Goal: Task Accomplishment & Management: Manage account settings

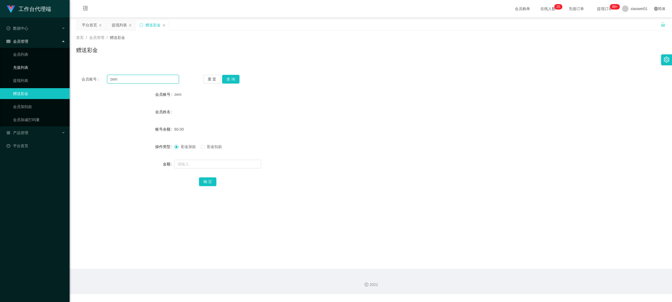
drag, startPoint x: 149, startPoint y: 82, endPoint x: 47, endPoint y: 69, distance: 102.6
click at [18, 64] on section "工作台代理端 数据中心 员工统计 团队统计 会员管理 会员列表 充值列表 提现列表 赠送彩金 会员加扣款 会员加减打码量 产品管理 平台首页 保存配置 重置配…" at bounding box center [336, 147] width 672 height 294
paste input "Wolf0812"
type input "Wolf0812"
click at [227, 76] on button "查 询" at bounding box center [230, 79] width 17 height 9
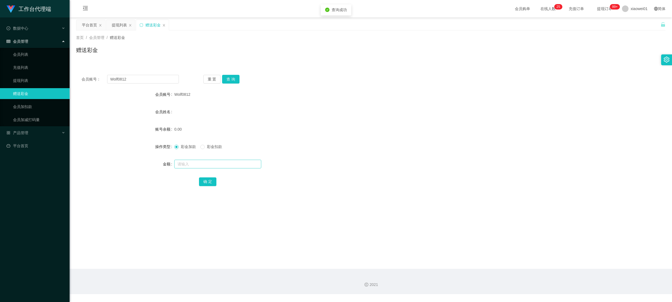
click at [194, 168] on div at bounding box center [346, 164] width 344 height 11
click at [195, 163] on input "text" at bounding box center [217, 164] width 87 height 9
type input "30"
drag, startPoint x: 202, startPoint y: 189, endPoint x: 203, endPoint y: 184, distance: 5.0
click at [203, 184] on div "会员账号： Wolf0812 重 置 查 询 会员账号 Wolf0812 会员姓名 账号余额 0.00 操作类型 彩金加款 彩金扣款 金额 30 确 定" at bounding box center [371, 133] width 590 height 129
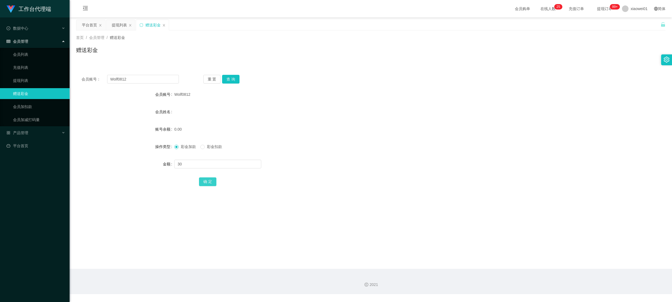
click at [204, 184] on button "确 定" at bounding box center [207, 181] width 17 height 9
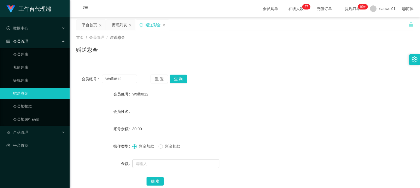
click at [147, 50] on div "赠送彩金" at bounding box center [245, 52] width 338 height 13
drag, startPoint x: 130, startPoint y: 79, endPoint x: 59, endPoint y: 75, distance: 70.8
click at [59, 76] on section "工作台代理端 数据中心 员工统计 团队统计 会员管理 会员列表 充值列表 提现列表 赠送彩金 会员加扣款 会员加减打码量 产品管理 平台首页 保存配置 重置配…" at bounding box center [210, 147] width 420 height 294
paste input "sdiusdnwugcbgu"
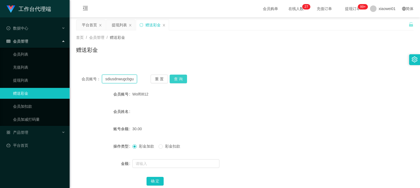
type input "sdiusdnwugcbgu"
click at [185, 79] on button "查 询" at bounding box center [178, 79] width 17 height 9
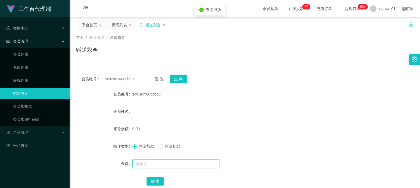
click at [169, 165] on input "text" at bounding box center [175, 164] width 87 height 9
type input "30"
click at [162, 178] on button "确 定" at bounding box center [155, 181] width 17 height 9
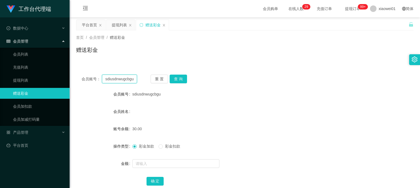
click at [128, 75] on input "sdiusdnwugcbgu" at bounding box center [119, 79] width 35 height 9
click at [127, 78] on input "sdiusdnwugcbgu" at bounding box center [119, 79] width 35 height 9
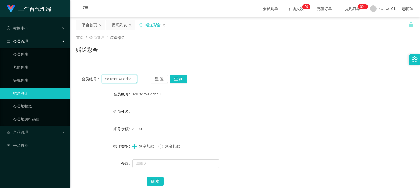
paste input "amson1313"
type input "samson1313"
click at [183, 79] on button "查 询" at bounding box center [178, 79] width 17 height 9
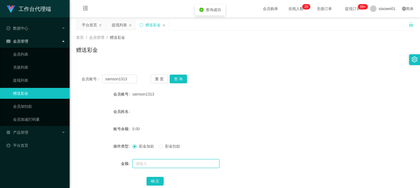
click at [180, 163] on input "text" at bounding box center [175, 164] width 87 height 9
type input "30"
click at [154, 184] on button "确 定" at bounding box center [155, 181] width 17 height 9
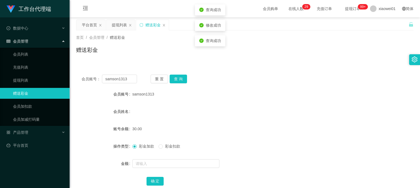
click at [295, 94] on div "samson1313" at bounding box center [230, 94] width 197 height 11
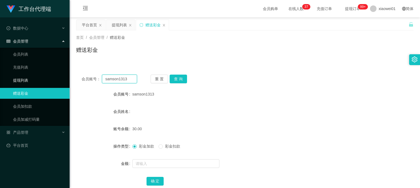
drag, startPoint x: 134, startPoint y: 76, endPoint x: 30, endPoint y: 75, distance: 103.9
click at [23, 75] on section "工作台代理端 数据中心 员工统计 团队统计 会员管理 会员列表 充值列表 提现列表 赠送彩金 会员加扣款 会员加减打码量 产品管理 平台首页 保存配置 重置配…" at bounding box center [210, 147] width 420 height 294
paste input "0189755034"
type input "0189755034"
click at [186, 79] on button "查 询" at bounding box center [178, 79] width 17 height 9
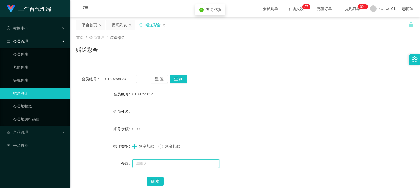
click at [157, 166] on input "text" at bounding box center [175, 164] width 87 height 9
type input "60"
click at [162, 183] on button "确 定" at bounding box center [155, 181] width 17 height 9
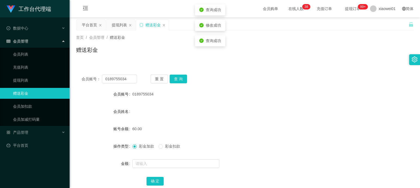
click at [316, 72] on div "会员账号： 0189755034 重 置 查 询 会员账号 0189755034 会员姓名 账号余额 60.00 操作类型 彩金加款 彩金扣款 金额 确 定" at bounding box center [245, 133] width 338 height 129
click at [165, 143] on div "彩金加款 彩金扣款" at bounding box center [230, 146] width 197 height 11
click at [169, 147] on span "彩金扣款" at bounding box center [173, 146] width 20 height 4
click at [159, 160] on input "text" at bounding box center [175, 164] width 87 height 9
click at [163, 146] on span "彩金扣款" at bounding box center [173, 146] width 20 height 4
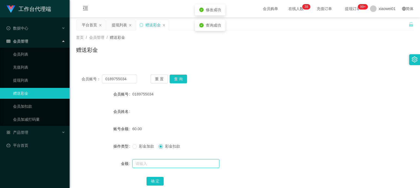
click at [161, 163] on input "text" at bounding box center [175, 164] width 87 height 9
type input "30"
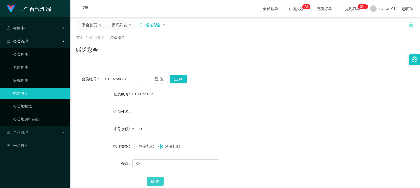
drag, startPoint x: 153, startPoint y: 181, endPoint x: 155, endPoint y: 181, distance: 2.8
click at [153, 181] on button "确 定" at bounding box center [155, 181] width 17 height 9
click at [294, 77] on div "会员账号： 0189755034 重 置 查 询" at bounding box center [245, 79] width 338 height 9
click at [199, 38] on div "首页 / 会员管理 / 赠送彩金 /" at bounding box center [245, 38] width 338 height 6
drag, startPoint x: 129, startPoint y: 77, endPoint x: 61, endPoint y: 79, distance: 67.2
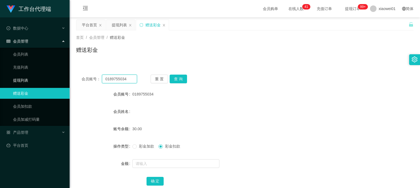
click at [55, 78] on section "工作台代理端 数据中心 员工统计 团队统计 会员管理 会员列表 充值列表 提现列表 赠送彩金 会员加扣款 会员加减打码量 产品管理 平台首页 保存配置 重置配…" at bounding box center [210, 147] width 420 height 294
paste input "joe66"
type input "joe66"
click at [180, 80] on button "查 询" at bounding box center [178, 79] width 17 height 9
click at [163, 159] on form "会员账号 joe66 会员姓名 账号余额 0.00 操作类型 彩金加款 彩金扣款 金额 确 定" at bounding box center [245, 138] width 338 height 98
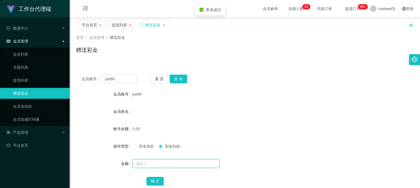
click at [162, 160] on input "text" at bounding box center [175, 164] width 87 height 9
type input "30"
click at [151, 182] on button "确 定" at bounding box center [155, 181] width 17 height 9
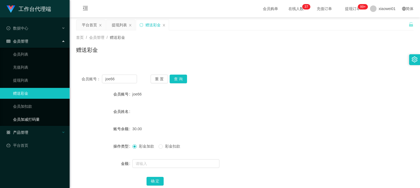
click at [23, 128] on div "产品管理" at bounding box center [35, 132] width 70 height 11
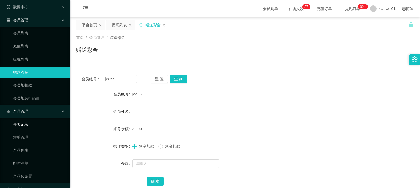
scroll to position [33, 0]
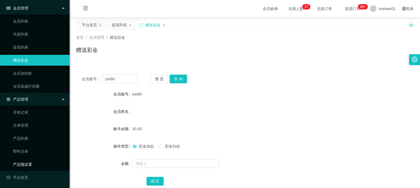
click at [23, 161] on link "产品预设置" at bounding box center [39, 164] width 52 height 11
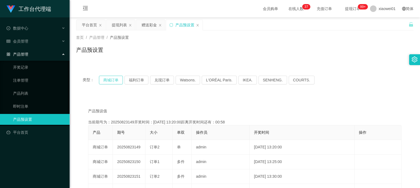
click at [112, 82] on button "商城订单" at bounding box center [111, 80] width 24 height 9
click at [107, 79] on button "商城订单" at bounding box center [111, 80] width 24 height 9
click at [139, 77] on button "福利订单" at bounding box center [137, 80] width 24 height 9
click at [120, 81] on button "商城订单" at bounding box center [111, 80] width 24 height 9
click at [37, 83] on link "注单管理" at bounding box center [39, 80] width 52 height 11
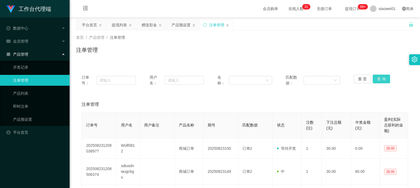
click at [376, 79] on button "查 询" at bounding box center [381, 79] width 17 height 9
click at [195, 59] on div "首页 / 产品管理 / 注单管理 / 注单管理" at bounding box center [245, 46] width 351 height 32
click at [111, 23] on div "提现列表" at bounding box center [120, 25] width 29 height 10
click at [121, 24] on div "提现列表" at bounding box center [119, 25] width 15 height 10
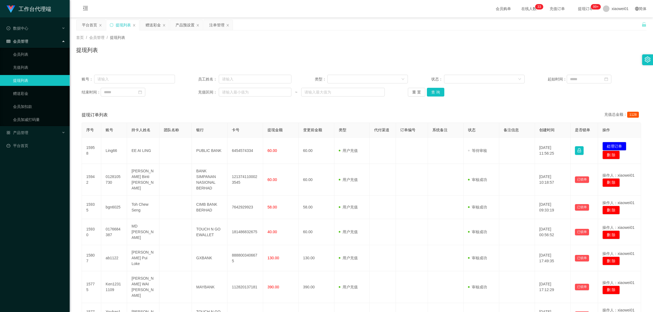
click at [437, 86] on div "账号： 员工姓名： 类型： 状态： 起始时间： 结束时间： 充值区间： ~ 重 置 查 询" at bounding box center [361, 85] width 570 height 33
click at [436, 92] on button "查 询" at bounding box center [435, 92] width 17 height 9
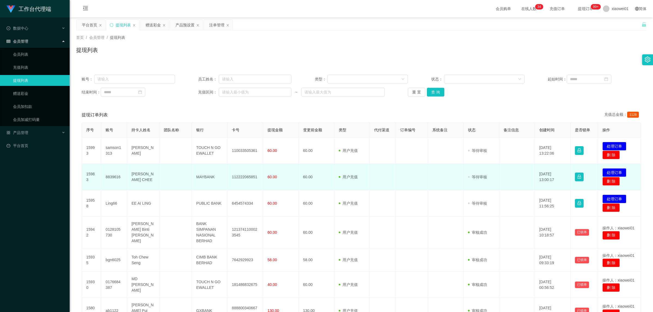
click at [115, 177] on td "8839616" at bounding box center [114, 177] width 26 height 26
copy td "8839616"
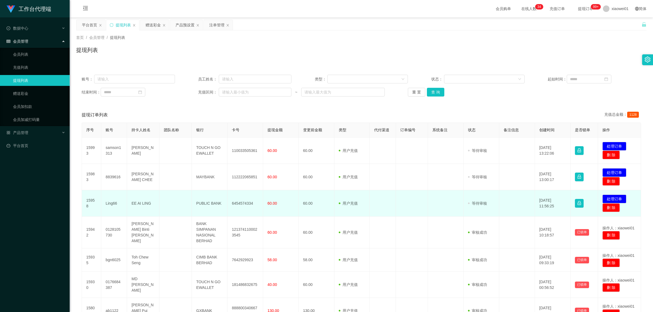
click at [109, 199] on td "Ling66" at bounding box center [114, 203] width 26 height 26
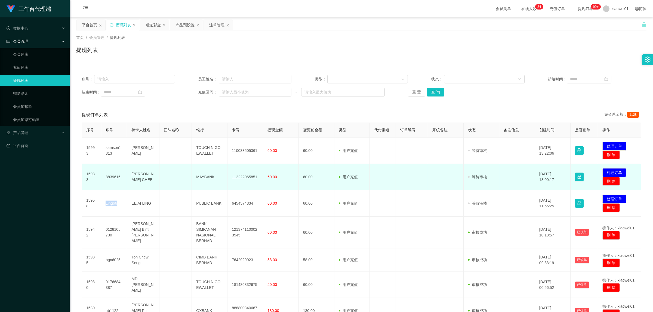
copy td "Ling66"
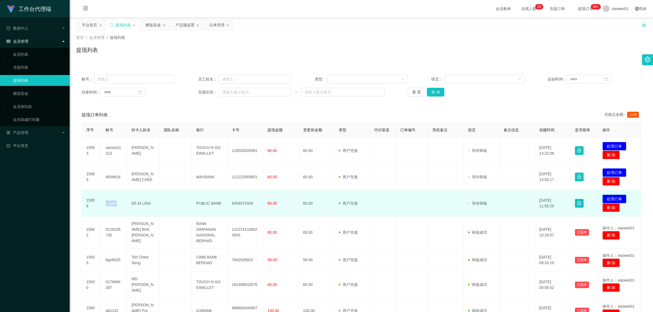
click at [615, 197] on button "处理订单" at bounding box center [614, 199] width 24 height 9
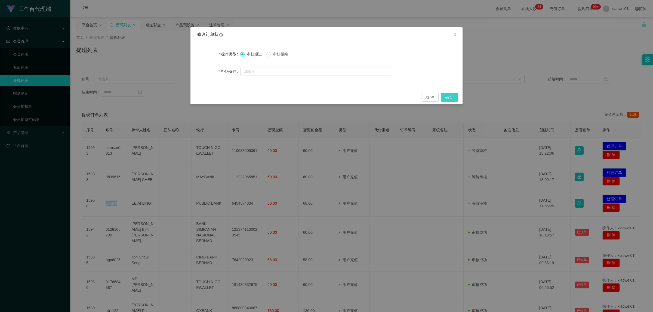
click at [455, 100] on button "确 定" at bounding box center [449, 97] width 17 height 9
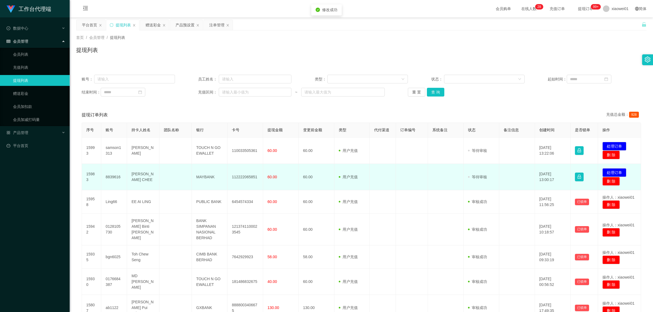
click at [249, 178] on td "112222065851" at bounding box center [245, 177] width 36 height 26
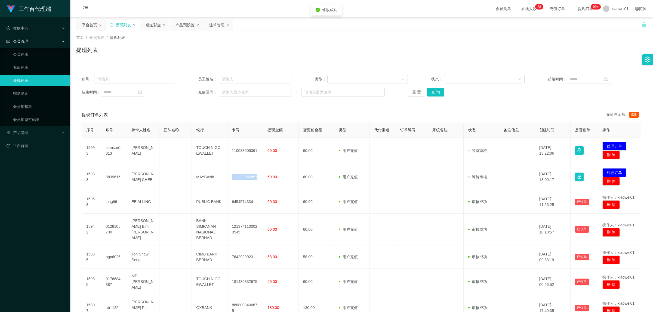
copy td "112222065851"
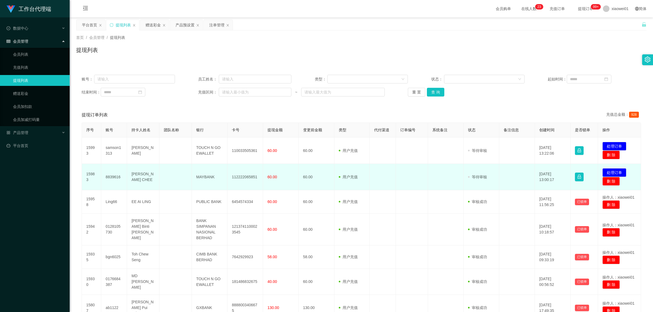
click at [139, 177] on td "[PERSON_NAME] CHEE" at bounding box center [143, 177] width 32 height 26
click at [110, 177] on td "8839616" at bounding box center [114, 177] width 26 height 26
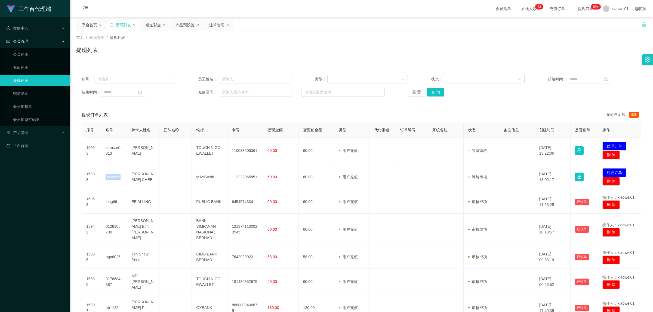
copy td "8839616"
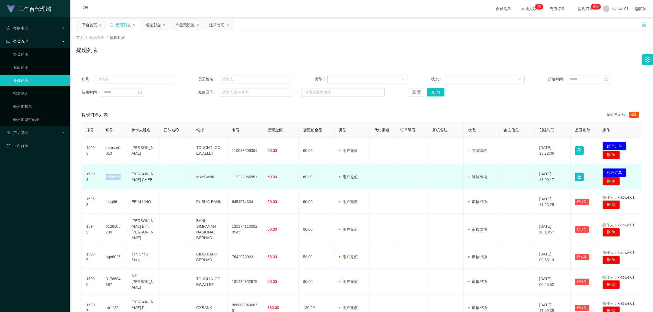
click at [252, 173] on td "112222065851" at bounding box center [245, 177] width 36 height 26
click at [249, 177] on td "112222065851" at bounding box center [245, 177] width 36 height 26
copy td "112222065851"
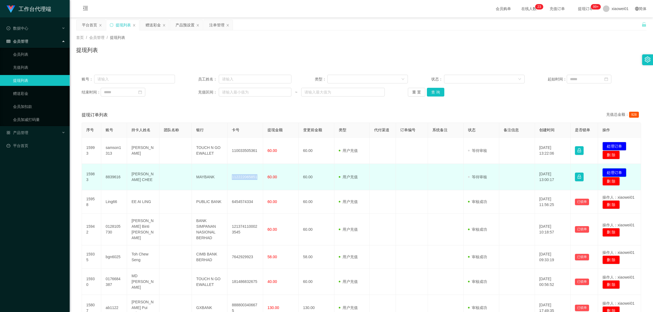
click at [617, 172] on button "处理订单" at bounding box center [614, 172] width 24 height 9
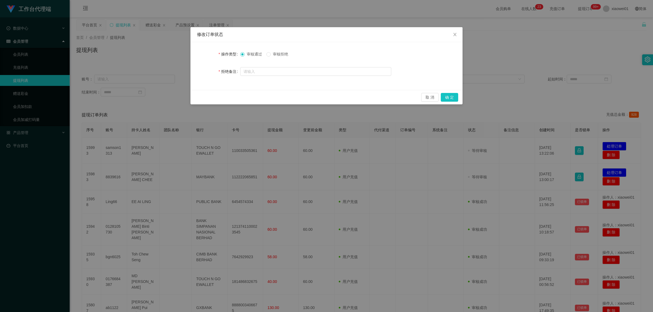
click at [458, 98] on div "取 消 确 定" at bounding box center [326, 97] width 272 height 14
click at [457, 97] on button "确 定" at bounding box center [449, 97] width 17 height 9
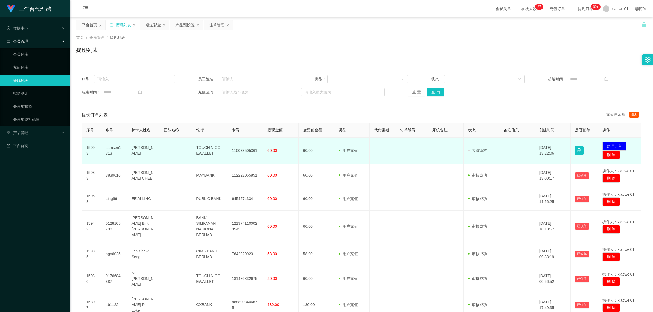
click at [234, 152] on td "110033505361" at bounding box center [245, 151] width 36 height 26
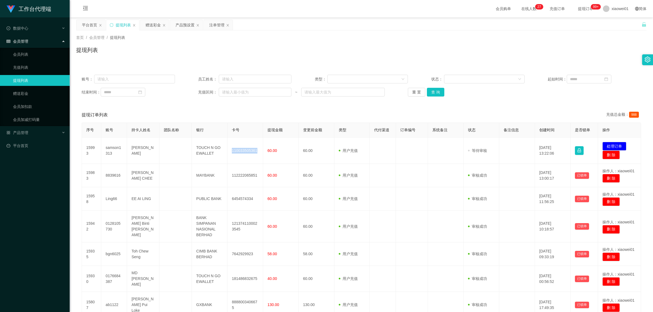
copy td "110033505361"
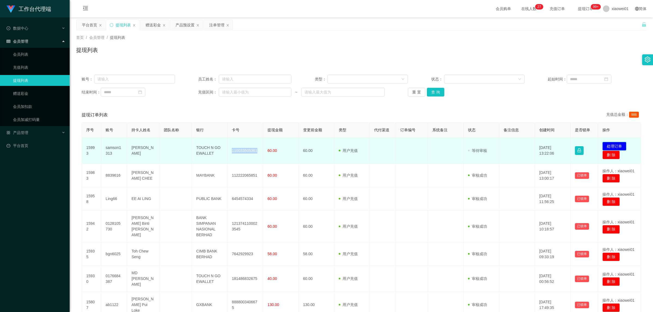
click at [607, 145] on button "处理订单" at bounding box center [614, 146] width 24 height 9
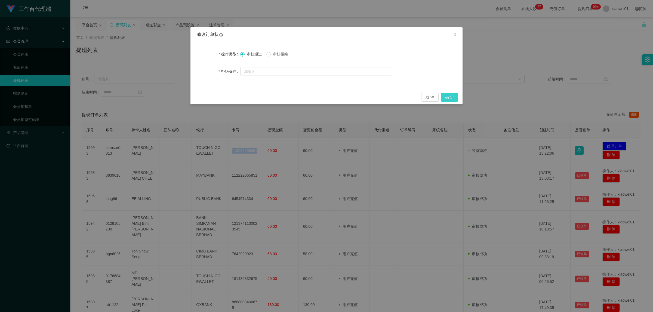
click at [455, 95] on button "确 定" at bounding box center [449, 97] width 17 height 9
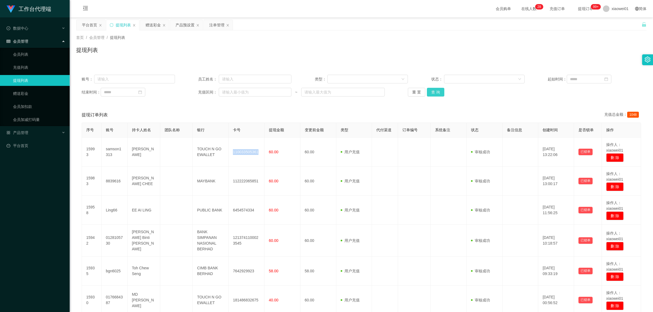
click at [434, 93] on button "查 询" at bounding box center [435, 92] width 17 height 9
click at [437, 89] on button "查 询" at bounding box center [435, 92] width 17 height 9
click at [149, 23] on div "赠送彩金" at bounding box center [153, 25] width 15 height 10
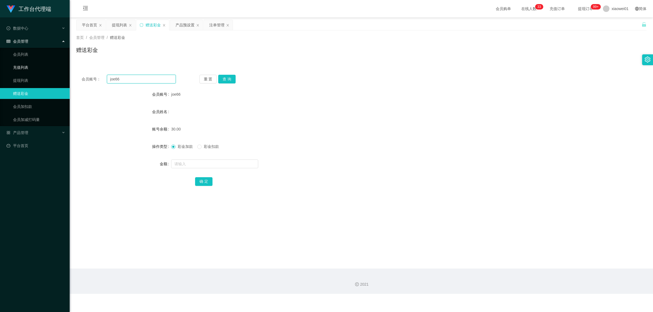
drag, startPoint x: 145, startPoint y: 82, endPoint x: 5, endPoint y: 68, distance: 140.5
click at [5, 68] on section "工作台代理端 数据中心 员工统计 团队统计 会员管理 会员列表 充值列表 提现列表 赠送彩金 会员加扣款 会员加减打码量 产品管理 开奖记录 注单管理 产品列…" at bounding box center [326, 147] width 653 height 294
paste input "0189755034"
type input "0189755034"
click at [232, 80] on button "查 询" at bounding box center [226, 79] width 17 height 9
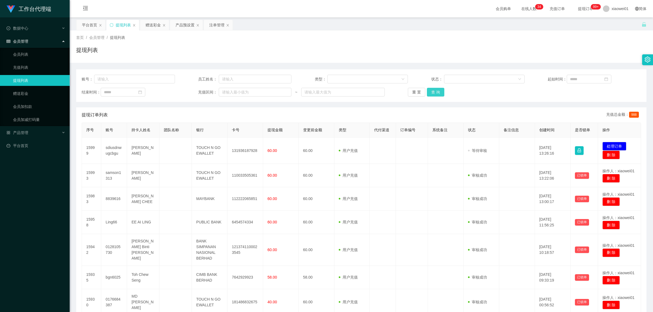
drag, startPoint x: 440, startPoint y: 91, endPoint x: 434, endPoint y: 93, distance: 6.1
click at [438, 92] on div "重 置 查 询" at bounding box center [454, 92] width 93 height 9
click at [434, 93] on button "查 询" at bounding box center [435, 92] width 17 height 9
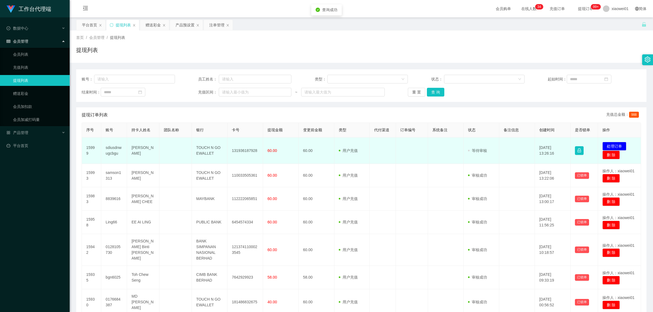
click at [238, 152] on td "131936187928" at bounding box center [245, 151] width 36 height 26
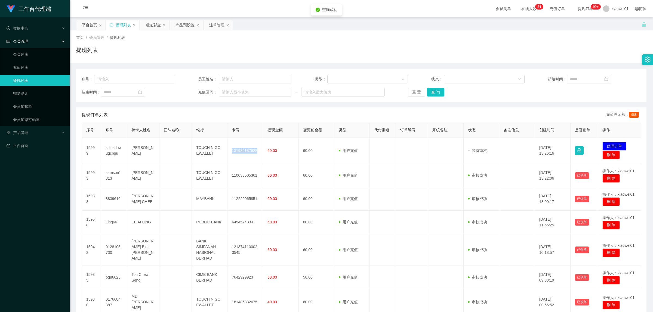
copy td "131936187928"
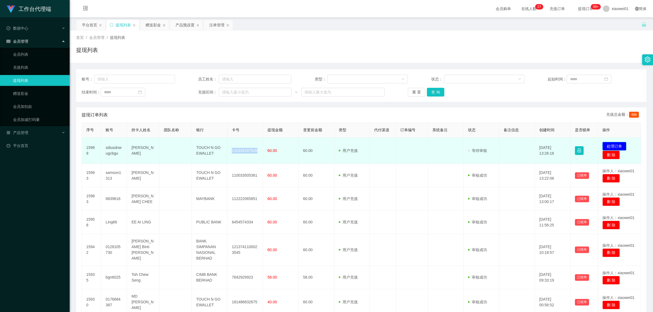
click at [620, 143] on button "处理订单" at bounding box center [614, 146] width 24 height 9
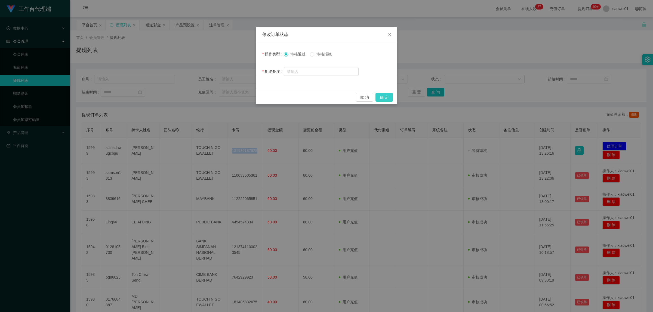
click at [390, 98] on button "确 定" at bounding box center [383, 97] width 17 height 9
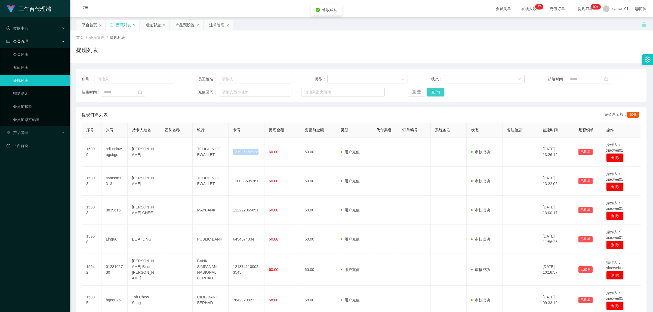
click at [432, 93] on button "查 询" at bounding box center [435, 92] width 17 height 9
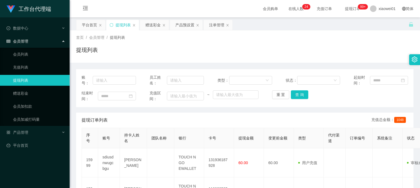
click at [139, 52] on div "提现列表" at bounding box center [245, 52] width 338 height 13
click at [145, 24] on div "赠送彩金" at bounding box center [154, 25] width 29 height 10
click at [145, 23] on div "赠送彩金" at bounding box center [154, 25] width 29 height 10
click at [156, 25] on div "赠送彩金" at bounding box center [153, 25] width 15 height 10
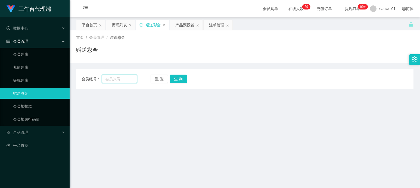
drag, startPoint x: 114, startPoint y: 82, endPoint x: 138, endPoint y: 79, distance: 23.8
click at [114, 82] on input "text" at bounding box center [119, 79] width 35 height 9
paste input "0189755034"
click at [178, 78] on button "查 询" at bounding box center [178, 79] width 17 height 9
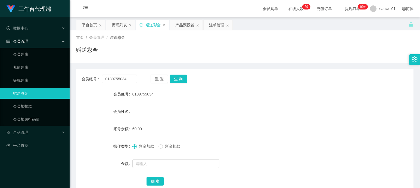
drag, startPoint x: 156, startPoint y: 36, endPoint x: 142, endPoint y: 46, distance: 16.6
click at [156, 37] on div "首页 / 会员管理 / 赠送彩金 /" at bounding box center [245, 38] width 338 height 6
drag, startPoint x: 127, startPoint y: 78, endPoint x: -47, endPoint y: 61, distance: 174.6
click at [0, 61] on html "工作台代理端 数据中心 会员管理 会员列表 充值列表 提现列表 赠送彩金 会员加扣款 会员加减打码量 产品管理 平台首页 保存配置 重置配置 整体风格设置 主…" at bounding box center [210, 94] width 420 height 188
paste input "Wolf0812"
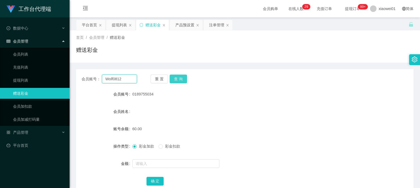
type input "Wolf0812"
click at [186, 76] on button "查 询" at bounding box center [178, 79] width 17 height 9
click at [183, 23] on div "产品预设置" at bounding box center [184, 25] width 19 height 10
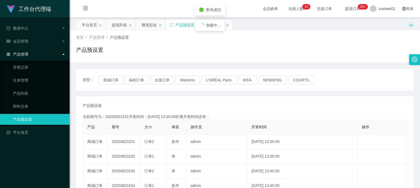
click at [221, 24] on div "加载中..." at bounding box center [210, 23] width 30 height 11
click at [217, 31] on div "首页 / 产品管理 / 产品预设置 / 产品预设置" at bounding box center [245, 46] width 351 height 32
click at [217, 25] on div "注单管理" at bounding box center [216, 25] width 15 height 10
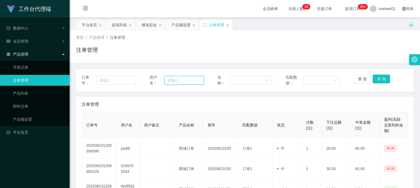
click at [199, 81] on input "text" at bounding box center [184, 80] width 39 height 9
paste input "Wolf0812"
type input "Wolf0812"
click at [385, 81] on button "查 询" at bounding box center [381, 79] width 17 height 9
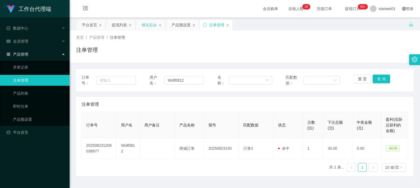
click at [142, 22] on div "赠送彩金" at bounding box center [149, 25] width 15 height 10
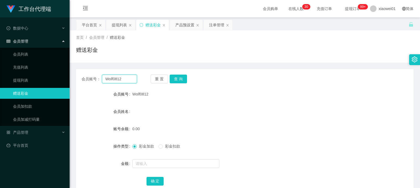
drag, startPoint x: 122, startPoint y: 83, endPoint x: 119, endPoint y: 82, distance: 3.6
click at [123, 82] on input "Wolf0812" at bounding box center [119, 79] width 35 height 9
click at [158, 162] on input "text" at bounding box center [175, 164] width 87 height 9
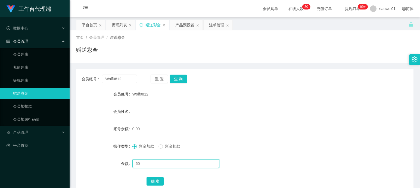
type input "60"
click at [147, 183] on button "确 定" at bounding box center [155, 181] width 17 height 9
drag, startPoint x: 134, startPoint y: 74, endPoint x: 84, endPoint y: 74, distance: 50.0
click at [84, 74] on div "会员账号： Wolf0812 重 置 查 询 会员账号 Wolf0812 会员姓名 账号余额 60.00 操作类型 彩金加款 彩金扣款 金额 确 定" at bounding box center [245, 133] width 338 height 129
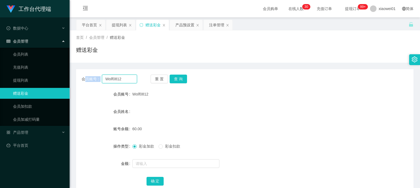
click at [116, 77] on input "Wolf0812" at bounding box center [119, 79] width 35 height 9
click at [125, 77] on input "Wolf0812" at bounding box center [119, 79] width 35 height 9
drag, startPoint x: 127, startPoint y: 80, endPoint x: 124, endPoint y: 82, distance: 3.3
click at [127, 81] on input "Wolf0812" at bounding box center [119, 79] width 35 height 9
click at [127, 78] on input "Wolf0812" at bounding box center [119, 79] width 35 height 9
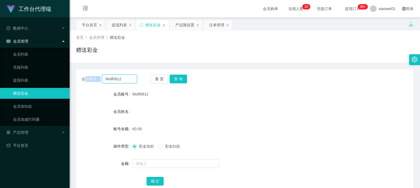
drag, startPoint x: 127, startPoint y: 79, endPoint x: 113, endPoint y: 80, distance: 13.9
click at [127, 79] on input "Wolf0812" at bounding box center [119, 79] width 35 height 9
click at [113, 80] on input "Wolf0812" at bounding box center [119, 79] width 35 height 9
drag, startPoint x: 97, startPoint y: 76, endPoint x: 48, endPoint y: 72, distance: 48.9
click at [50, 72] on section "工作台代理端 数据中心 会员管理 会员列表 充值列表 提现列表 赠送彩金 会员加扣款 会员加减打码量 产品管理 开奖记录 注单管理 产品列表 即时注单 产品预…" at bounding box center [210, 152] width 420 height 304
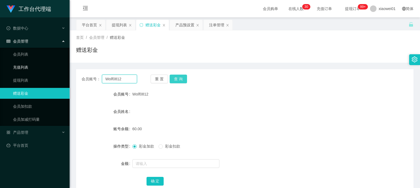
paste input "joe66"
click at [184, 79] on button "查 询" at bounding box center [178, 79] width 17 height 9
drag, startPoint x: 136, startPoint y: 78, endPoint x: 18, endPoint y: 77, distance: 117.5
click at [25, 78] on section "工作台代理端 数据中心 会员管理 会员列表 充值列表 提现列表 赠送彩金 会员加扣款 会员加减打码量 产品管理 开奖记录 注单管理 产品列表 即时注单 产品预…" at bounding box center [210, 152] width 420 height 304
paste input "Sun1234567"
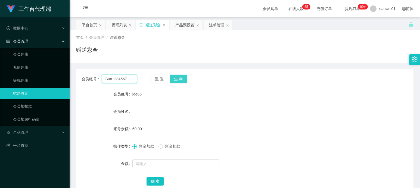
type input "Sun1234567"
click at [183, 77] on button "查 询" at bounding box center [178, 79] width 17 height 9
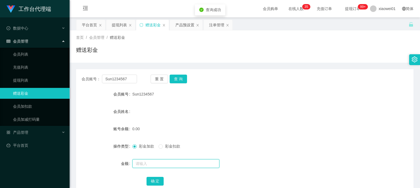
click at [154, 162] on input "text" at bounding box center [175, 164] width 87 height 9
click at [158, 169] on div at bounding box center [230, 164] width 197 height 11
click at [161, 163] on input "text" at bounding box center [175, 164] width 87 height 9
type input "30"
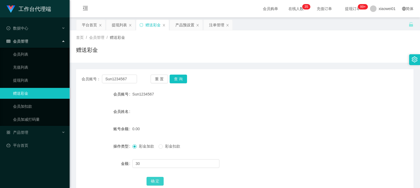
click at [149, 181] on button "确 定" at bounding box center [155, 181] width 17 height 9
click at [162, 178] on button "确 定" at bounding box center [155, 181] width 17 height 9
click at [289, 106] on form "会员账号 Sun1234567 会员姓名 账号余额 30.00 操作类型 彩金加款 彩金扣款 金额 确 定" at bounding box center [245, 138] width 338 height 98
click at [115, 28] on div "提现列表" at bounding box center [119, 25] width 15 height 10
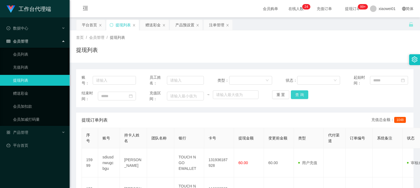
click at [301, 93] on button "查 询" at bounding box center [299, 95] width 17 height 9
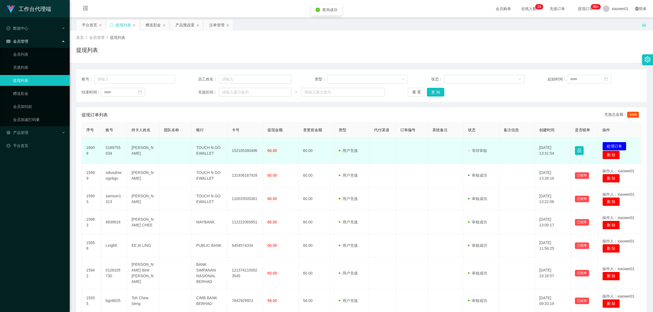
click at [244, 149] on td "152105380496" at bounding box center [245, 151] width 36 height 26
copy td "152105380496"
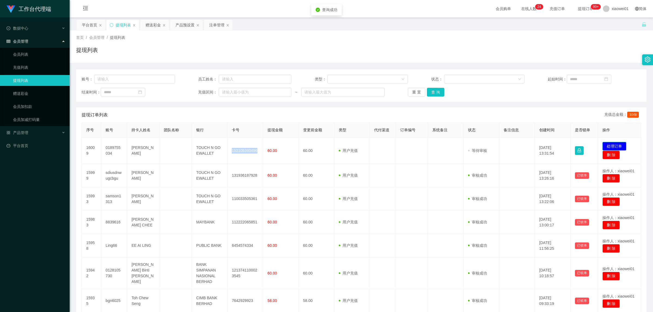
click at [608, 143] on button "处理订单" at bounding box center [614, 146] width 24 height 9
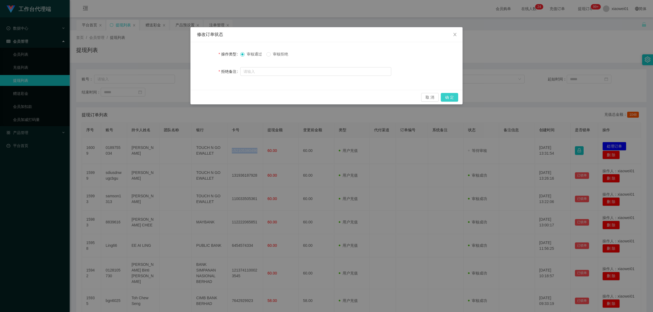
click at [449, 97] on button "确 定" at bounding box center [449, 97] width 17 height 9
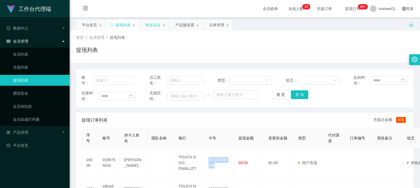
click at [154, 25] on div "赠送彩金" at bounding box center [153, 25] width 15 height 10
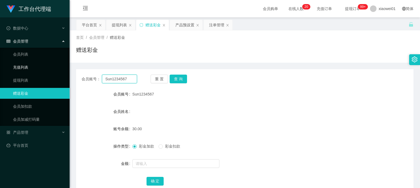
drag, startPoint x: 116, startPoint y: 82, endPoint x: 1, endPoint y: 69, distance: 116.1
click at [3, 69] on section "工作台代理端 数据中心 会员管理 会员列表 充值列表 提现列表 赠送彩金 会员加扣款 会员加减打码量 产品管理 开奖记录 注单管理 产品列表 即时注单 产品预…" at bounding box center [210, 152] width 420 height 304
click at [185, 77] on button "查 询" at bounding box center [178, 79] width 17 height 9
click at [282, 82] on div "会员账号： Sun1234567 重 置 查 询" at bounding box center [245, 79] width 338 height 9
click at [120, 26] on div "提现列表" at bounding box center [119, 25] width 15 height 10
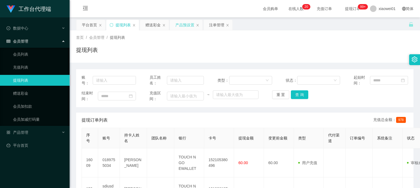
click at [180, 23] on div "产品预设置" at bounding box center [184, 25] width 19 height 10
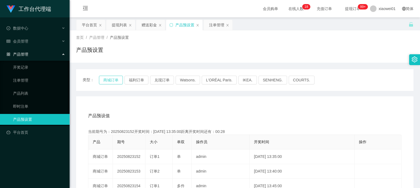
click at [116, 81] on button "商城订单" at bounding box center [111, 80] width 24 height 9
drag, startPoint x: 113, startPoint y: 24, endPoint x: 121, endPoint y: 24, distance: 7.9
click at [113, 24] on div "提现列表" at bounding box center [119, 25] width 15 height 10
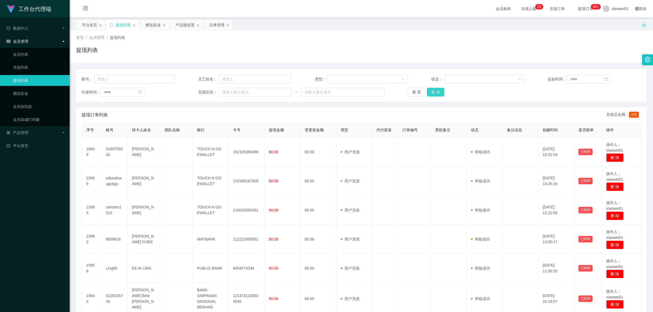
click at [434, 90] on button "查 询" at bounding box center [435, 92] width 17 height 9
click at [434, 90] on div "重 置 查 询" at bounding box center [454, 92] width 93 height 9
click at [434, 92] on button "查 询" at bounding box center [435, 92] width 17 height 9
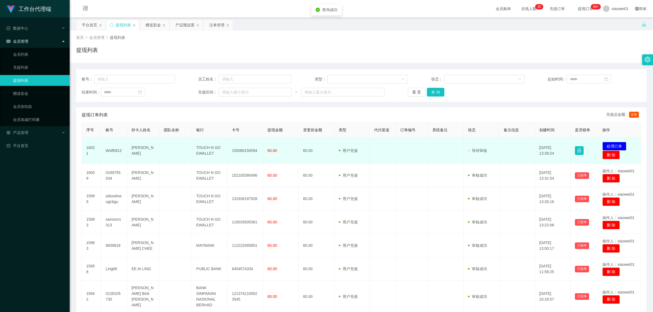
click at [244, 151] on td "150080150094" at bounding box center [245, 151] width 36 height 26
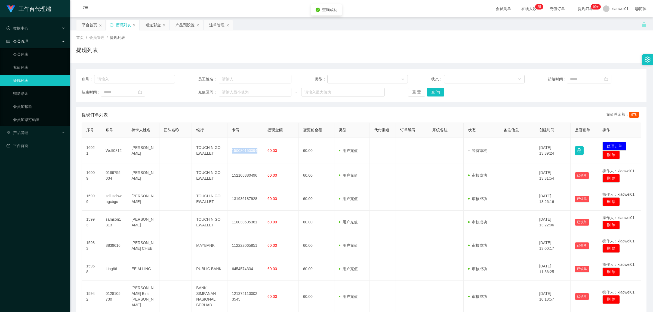
copy td "150080150094"
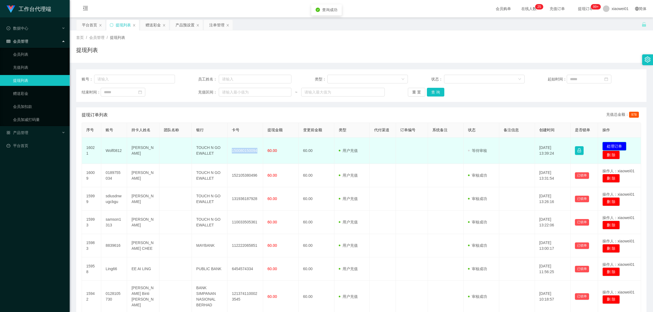
click at [610, 146] on button "处理订单" at bounding box center [614, 146] width 24 height 9
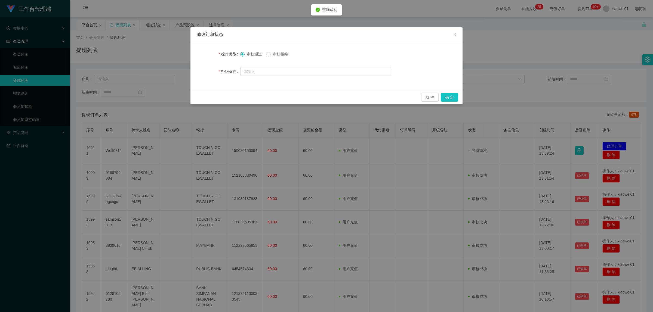
click at [459, 103] on div "取 消 确 定" at bounding box center [326, 97] width 272 height 14
click at [454, 103] on div "取 消 确 定" at bounding box center [326, 97] width 272 height 14
click at [455, 97] on button "确 定" at bounding box center [449, 97] width 17 height 9
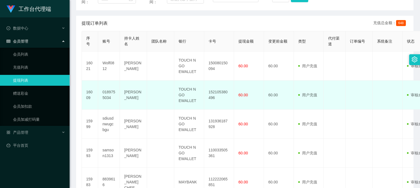
scroll to position [102, 0]
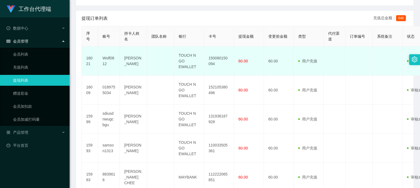
click at [104, 58] on td "Wolf0812" at bounding box center [109, 61] width 22 height 29
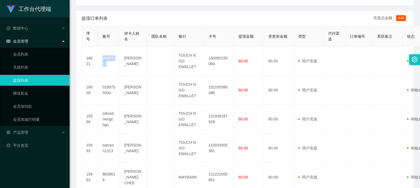
copy td "Wolf0812"
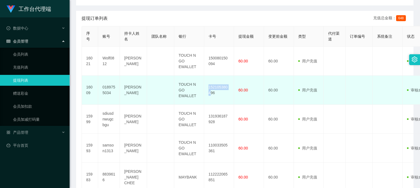
click at [207, 92] on td "152105380496" at bounding box center [219, 90] width 30 height 29
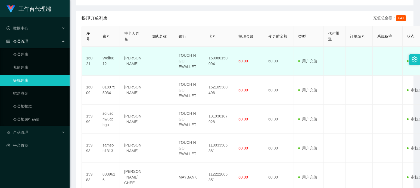
click at [220, 57] on td "150080150094" at bounding box center [219, 61] width 30 height 29
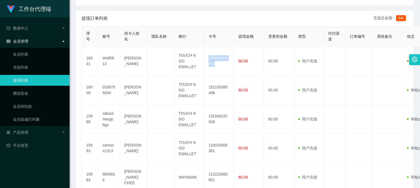
copy td "150080150094"
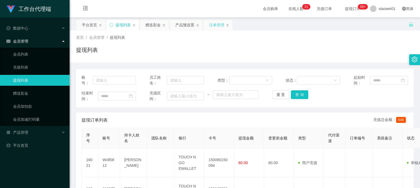
click at [214, 25] on div "注单管理" at bounding box center [216, 25] width 15 height 10
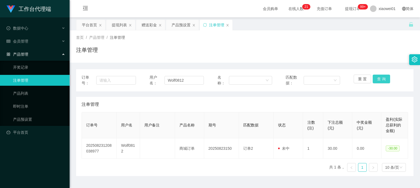
click at [382, 79] on button "查 询" at bounding box center [381, 79] width 17 height 9
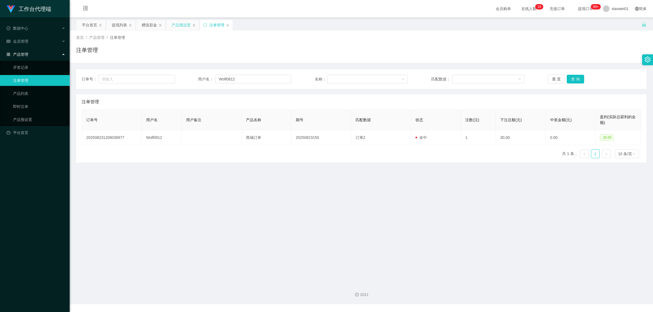
click at [181, 26] on div "产品预设置" at bounding box center [181, 25] width 19 height 10
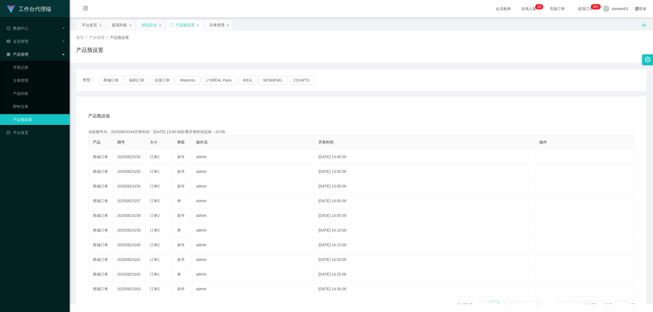
click at [146, 25] on div "赠送彩金" at bounding box center [149, 25] width 15 height 10
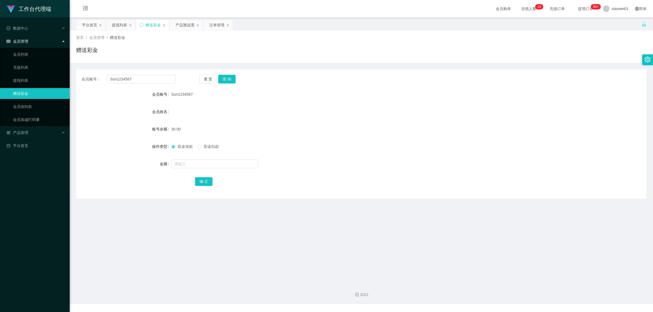
click at [152, 88] on div "会员账号： Sun1234567 重 置 查 询 会员账号 Sun1234567 会员姓名 账号余额 30.00 操作类型 彩金加款 彩金扣款 金额 确 定" at bounding box center [361, 133] width 570 height 129
click at [209, 165] on input "text" at bounding box center [214, 164] width 87 height 9
click at [227, 75] on button "查 询" at bounding box center [226, 79] width 17 height 9
drag, startPoint x: 158, startPoint y: 79, endPoint x: 134, endPoint y: 78, distance: 23.7
click at [41, 65] on section "工作台代理端 数据中心 会员管理 会员列表 充值列表 提现列表 赠送彩金 会员加扣款 会员加减打码量 产品管理 开奖记录 注单管理 产品列表 即时注单 产品预…" at bounding box center [326, 152] width 653 height 304
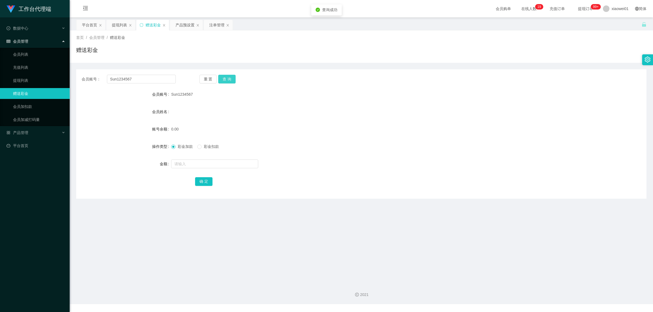
click at [223, 75] on button "查 询" at bounding box center [226, 79] width 17 height 9
click at [203, 160] on input "text" at bounding box center [214, 164] width 87 height 9
type input "60"
click at [199, 179] on button "确 定" at bounding box center [203, 181] width 17 height 9
click at [111, 25] on div "提现列表" at bounding box center [120, 25] width 29 height 10
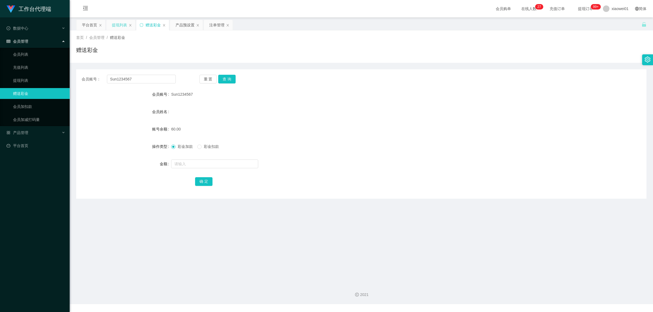
click at [124, 25] on div "提现列表" at bounding box center [119, 25] width 15 height 10
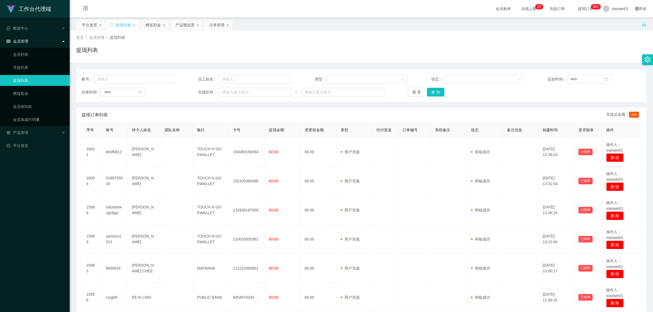
click at [428, 87] on div "账号： 员工姓名： 类型： 状态： 起始时间： 结束时间： 充值区间： ~ 重 置 查 询" at bounding box center [361, 85] width 570 height 33
click at [435, 89] on button "查 询" at bounding box center [435, 92] width 17 height 9
click at [432, 93] on div "重 置 查 询" at bounding box center [454, 92] width 93 height 9
click at [431, 94] on button "查 询" at bounding box center [435, 92] width 17 height 9
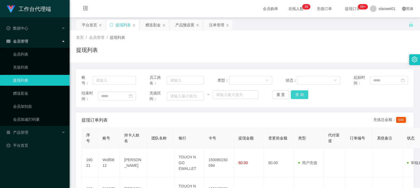
click at [296, 94] on button "查 询" at bounding box center [299, 95] width 17 height 9
click at [302, 98] on button "查 询" at bounding box center [299, 95] width 17 height 9
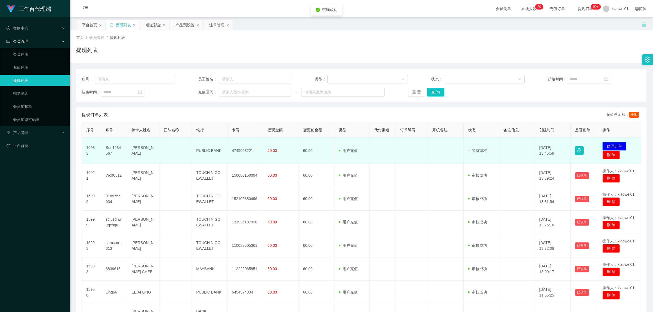
click at [614, 142] on button "处理订单" at bounding box center [614, 146] width 24 height 9
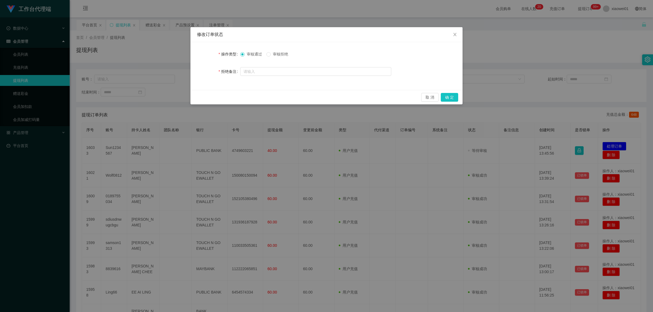
click at [274, 56] on label "审核拒绝" at bounding box center [278, 54] width 24 height 6
click at [457, 97] on button "确 定" at bounding box center [449, 97] width 17 height 9
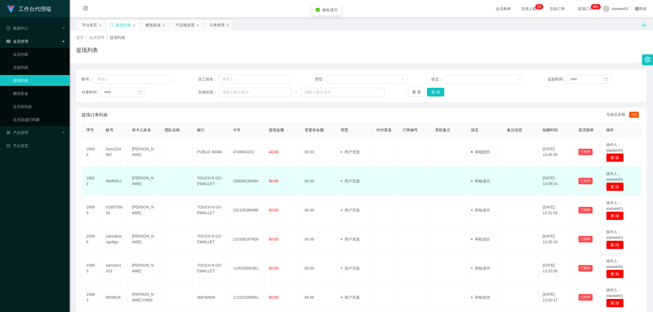
click at [437, 187] on td at bounding box center [449, 181] width 36 height 29
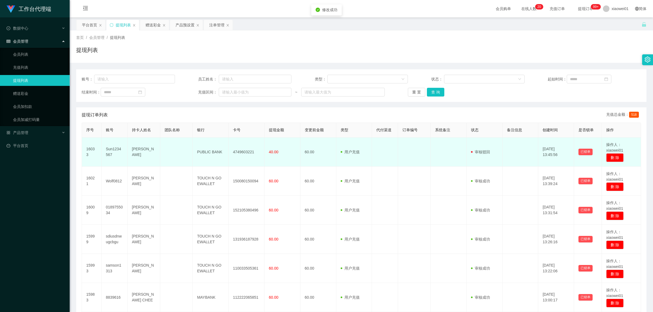
click at [140, 151] on td "[PERSON_NAME]" at bounding box center [144, 152] width 33 height 29
click at [116, 152] on td "Sun1234567" at bounding box center [114, 152] width 26 height 29
click at [113, 148] on td "Sun1234567" at bounding box center [114, 152] width 26 height 29
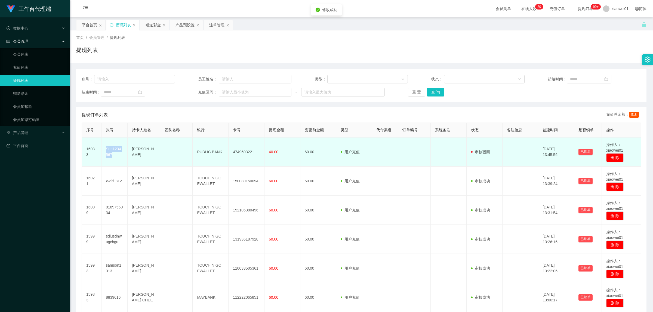
click at [113, 148] on td "Sun1234567" at bounding box center [114, 152] width 26 height 29
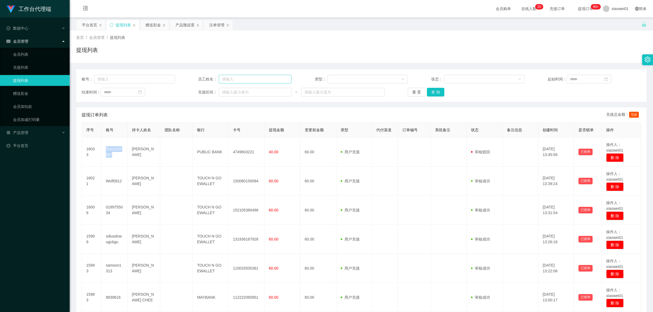
copy td "Sun1234567"
click at [139, 21] on div "提现列表" at bounding box center [122, 25] width 33 height 11
click at [150, 21] on div "赠送彩金" at bounding box center [153, 25] width 15 height 10
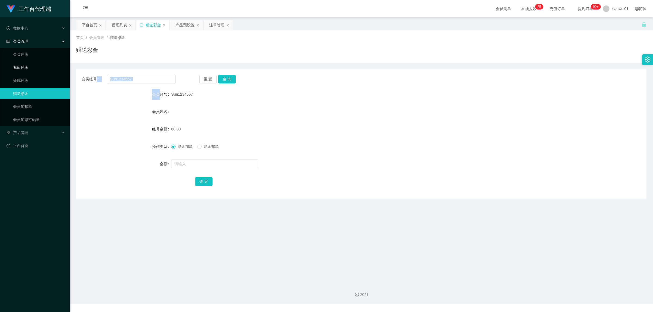
drag, startPoint x: 161, startPoint y: 84, endPoint x: 27, endPoint y: 66, distance: 135.4
click at [27, 66] on section "工作台代理端 数据中心 会员管理 会员列表 充值列表 提现列表 赠送彩金 会员加扣款 会员加减打码量 产品管理 开奖记录 注单管理 产品列表 即时注单 产品预…" at bounding box center [326, 152] width 653 height 304
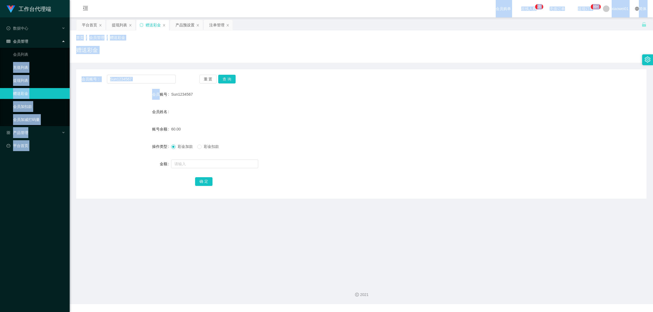
click at [125, 67] on div "会员账号： Sun1234567 重 置 查 询 会员账号 Sun1234567 会员姓名 账号余额 60.00 操作类型 彩金加款 彩金扣款 金额 确 定" at bounding box center [361, 131] width 570 height 136
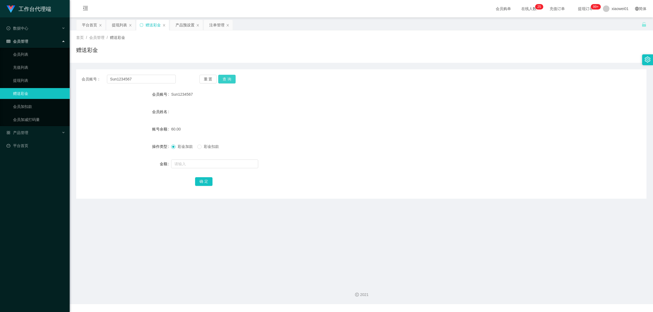
click at [234, 78] on button "查 询" at bounding box center [226, 79] width 17 height 9
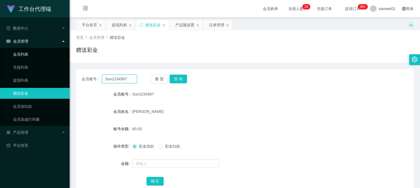
drag, startPoint x: 129, startPoint y: 79, endPoint x: 35, endPoint y: 59, distance: 96.3
click at [0, 52] on html "工作台代理端 数据中心 会员管理 会员列表 充值列表 提现列表 赠送彩金 会员加扣款 会员加减打码量 产品管理 开奖记录 注单管理 产品列表 即时注单 产品预…" at bounding box center [210, 94] width 420 height 188
paste input "0189888490"
type input "0189888490"
click at [179, 76] on button "查 询" at bounding box center [178, 79] width 17 height 9
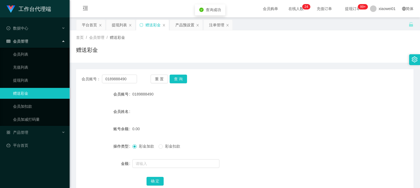
click at [162, 169] on form "会员账号 0189888490 会员姓名 账号余额 0.00 操作类型 彩金加款 彩金扣款 金额 确 定" at bounding box center [245, 138] width 338 height 98
click at [165, 165] on input "text" at bounding box center [175, 164] width 87 height 9
type input "30"
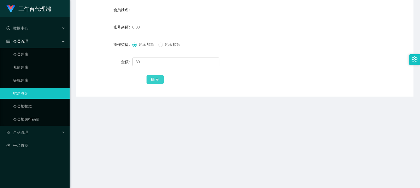
click at [155, 79] on button "确 定" at bounding box center [155, 79] width 17 height 9
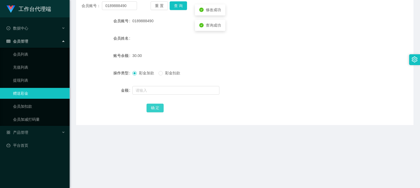
scroll to position [34, 0]
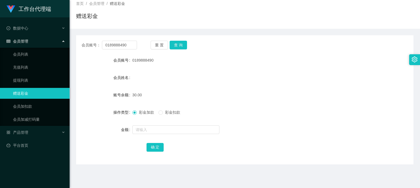
click at [267, 5] on div "首页 / 会员管理 / 赠送彩金 /" at bounding box center [245, 4] width 338 height 6
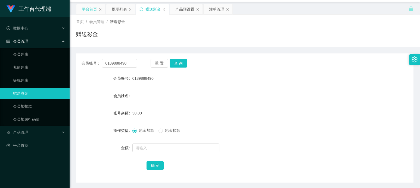
scroll to position [0, 0]
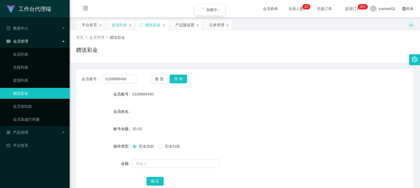
click at [114, 25] on div "提现列表" at bounding box center [119, 25] width 15 height 10
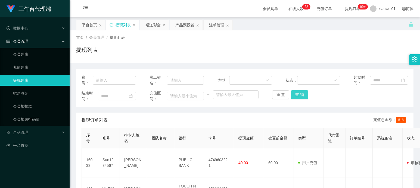
click at [294, 93] on button "查 询" at bounding box center [299, 95] width 17 height 9
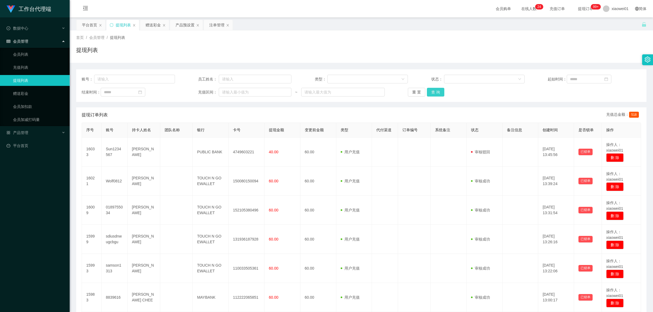
click at [424, 91] on div "重 置 查 询" at bounding box center [454, 92] width 93 height 9
click at [427, 91] on button "查 询" at bounding box center [435, 92] width 17 height 9
click at [91, 24] on div "平台首页" at bounding box center [89, 25] width 15 height 10
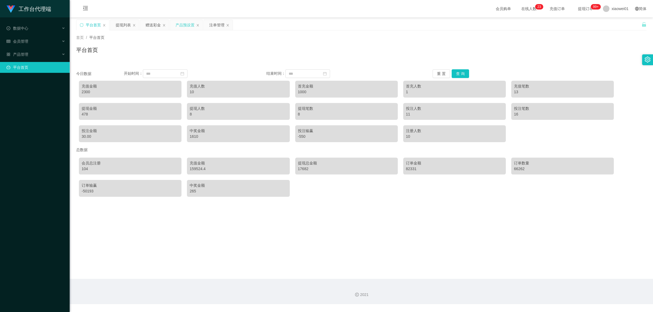
click at [179, 23] on div "产品预设置" at bounding box center [184, 25] width 19 height 10
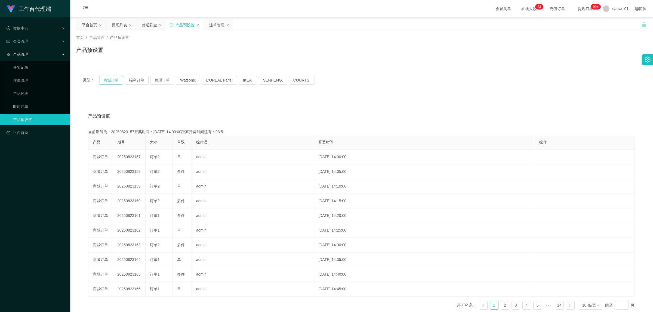
click at [105, 82] on button "商城订单" at bounding box center [111, 80] width 24 height 9
click at [107, 80] on button "商城订单" at bounding box center [111, 80] width 24 height 9
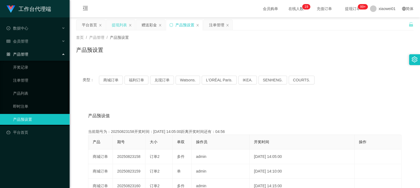
click at [116, 24] on div "提现列表" at bounding box center [119, 25] width 15 height 10
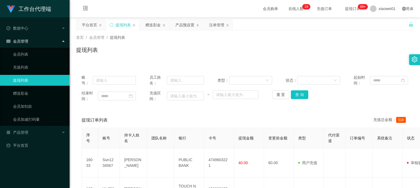
click at [75, 28] on main "关闭左侧 关闭右侧 关闭其它 刷新页面 平台首页 提现列表 赠送彩金 产品预设置 注单管理 首页 / 会员管理 / 提现列表 / 提现列表 类型： 商城订单 …" at bounding box center [245, 148] width 351 height 262
click at [86, 26] on div "平台首页" at bounding box center [89, 25] width 15 height 10
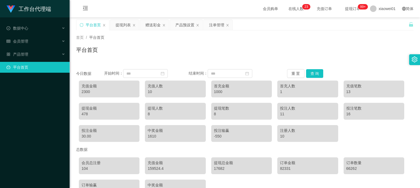
click at [331, 51] on div "平台首页" at bounding box center [245, 52] width 338 height 13
click at [93, 26] on div "平台首页" at bounding box center [93, 25] width 15 height 10
click at [316, 72] on button "查 询" at bounding box center [314, 73] width 17 height 9
click at [150, 26] on div "赠送彩金" at bounding box center [153, 25] width 15 height 10
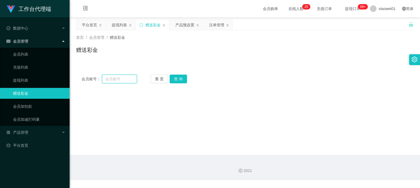
click at [118, 83] on input "text" at bounding box center [119, 79] width 35 height 9
paste input "8.22老伟02 0189888490"
click at [180, 76] on button "查 询" at bounding box center [178, 79] width 17 height 9
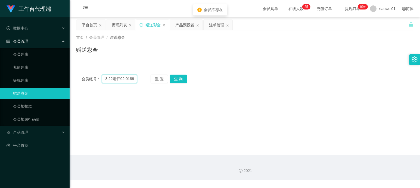
click at [118, 80] on input "8.22老伟02 0189888490" at bounding box center [119, 79] width 35 height 9
click at [129, 77] on input "8.22老伟02 0189888490" at bounding box center [119, 79] width 35 height 9
paste input "text"
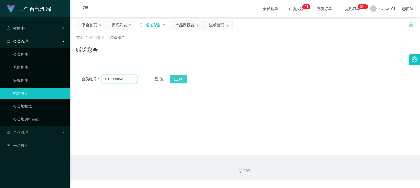
type input "0189888490"
click at [179, 79] on button "查 询" at bounding box center [178, 79] width 17 height 9
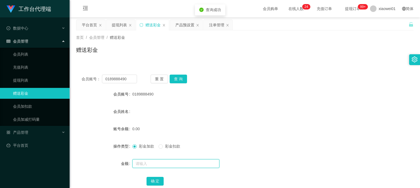
click at [166, 167] on input "text" at bounding box center [175, 164] width 87 height 9
type input "60"
click at [154, 178] on button "确 定" at bounding box center [155, 181] width 17 height 9
click at [227, 76] on div "会员账号： 0189888490 重 置 查 询" at bounding box center [245, 79] width 338 height 9
click at [181, 25] on div "产品预设置" at bounding box center [184, 25] width 19 height 10
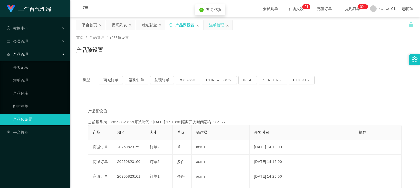
click at [211, 24] on div "注单管理" at bounding box center [216, 25] width 15 height 10
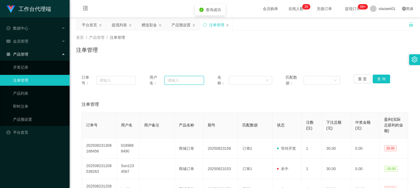
click at [175, 77] on input "text" at bounding box center [184, 80] width 39 height 9
paste input "0189888490"
type input "0189888490"
click at [379, 81] on button "查 询" at bounding box center [381, 79] width 17 height 9
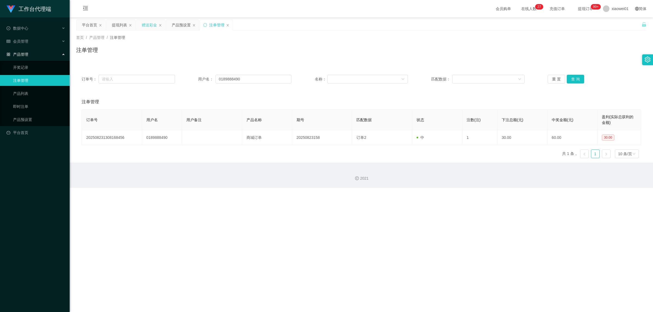
click at [143, 25] on div "赠送彩金" at bounding box center [149, 25] width 15 height 10
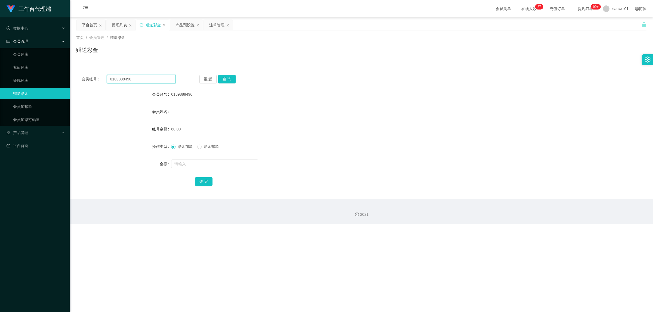
drag, startPoint x: 149, startPoint y: 76, endPoint x: 122, endPoint y: 84, distance: 28.1
click at [5, 66] on section "工作台代理端 数据中心 会员管理 会员列表 充值列表 提现列表 赠送彩金 会员加扣款 会员加减打码量 产品管理 开奖记录 注单管理 产品列表 即时注单 产品预…" at bounding box center [326, 112] width 653 height 224
click at [226, 81] on button "查 询" at bounding box center [226, 79] width 17 height 9
click at [208, 151] on div "彩金加款 彩金扣款" at bounding box center [337, 146] width 333 height 11
click at [207, 149] on span "彩金扣款" at bounding box center [212, 146] width 20 height 4
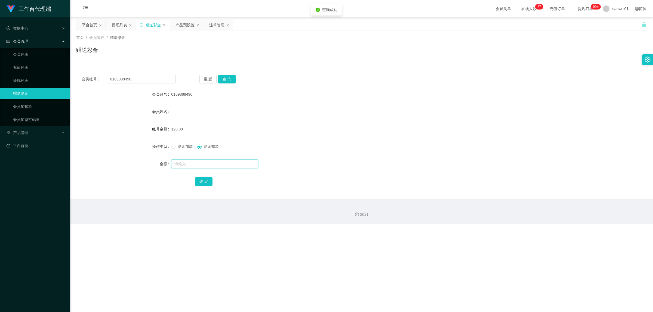
click at [202, 163] on input "text" at bounding box center [214, 164] width 87 height 9
type input "60"
click at [207, 181] on button "确 定" at bounding box center [203, 181] width 17 height 9
click at [384, 106] on form "会员账号 0189888490 会员姓名 账号余额 60.00 操作类型 彩金加款 彩金扣款 金额 确 定" at bounding box center [361, 138] width 570 height 98
click at [116, 24] on div "提现列表" at bounding box center [119, 25] width 15 height 10
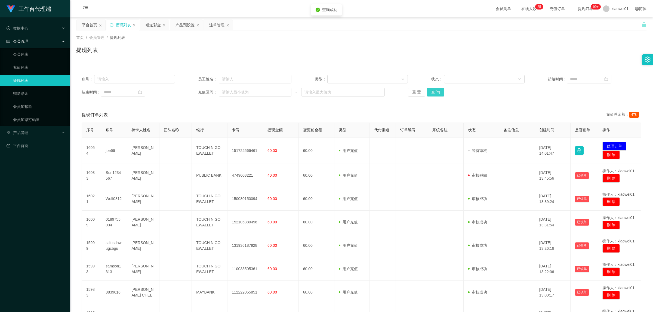
click at [420, 95] on button "查 询" at bounding box center [435, 92] width 17 height 9
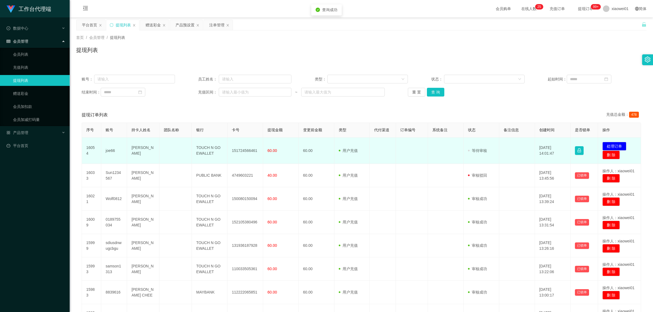
click at [241, 151] on td "151724566461" at bounding box center [245, 151] width 36 height 26
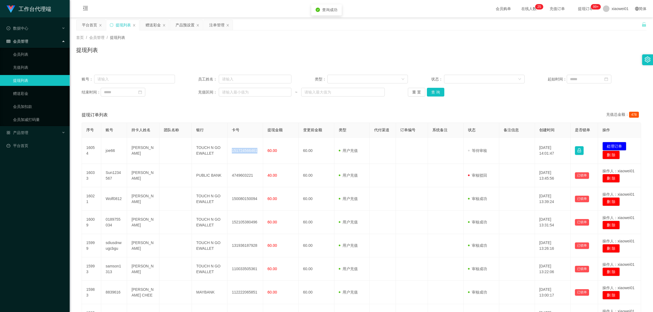
copy td "151724566461"
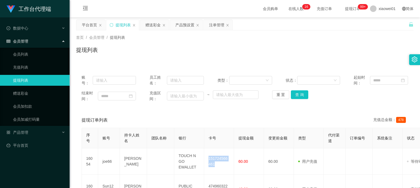
drag, startPoint x: 127, startPoint y: 26, endPoint x: 161, endPoint y: 50, distance: 41.7
click at [126, 25] on div "提现列表" at bounding box center [123, 25] width 15 height 10
click at [295, 92] on button "查 询" at bounding box center [299, 95] width 17 height 9
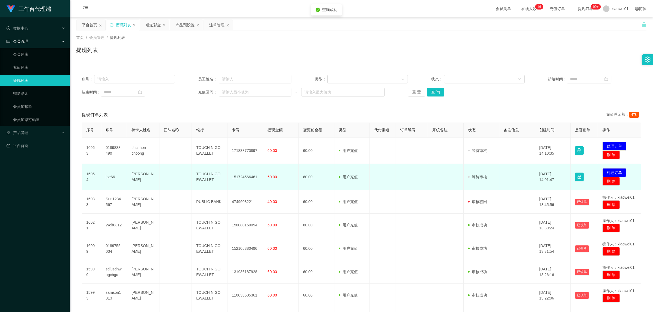
click at [246, 176] on td "151724566461" at bounding box center [245, 177] width 36 height 26
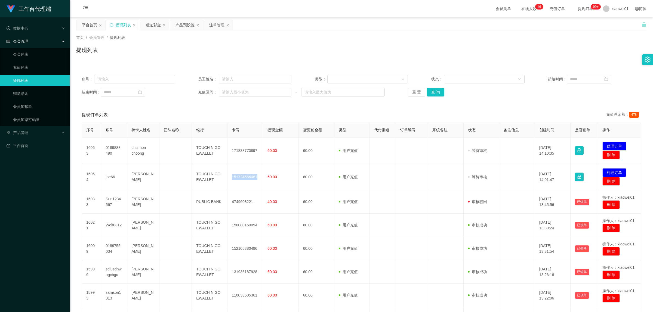
copy td "151724566461"
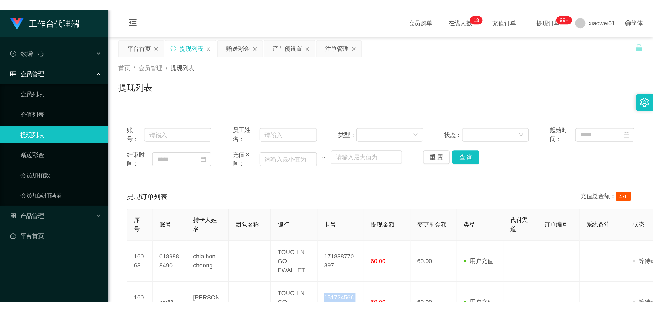
scroll to position [102, 0]
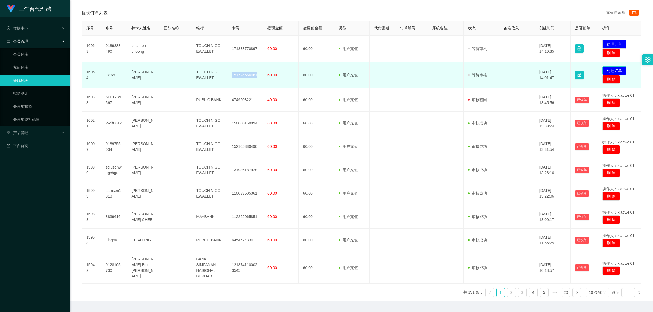
click at [420, 71] on button "处理订单" at bounding box center [614, 70] width 24 height 9
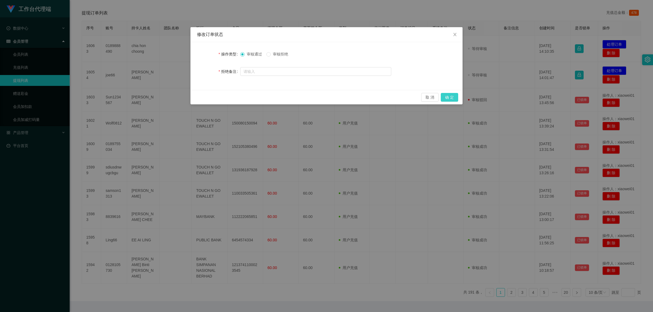
click at [420, 95] on button "确 定" at bounding box center [449, 97] width 17 height 9
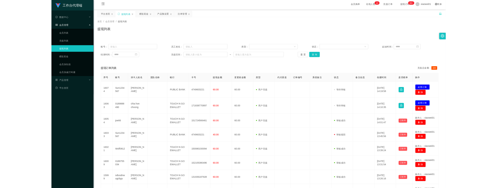
scroll to position [0, 0]
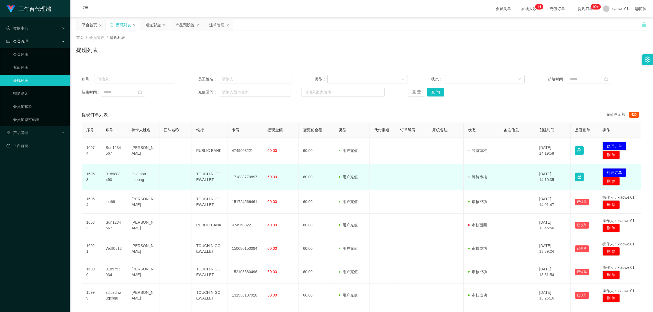
click at [245, 176] on td "171838770897" at bounding box center [245, 177] width 36 height 26
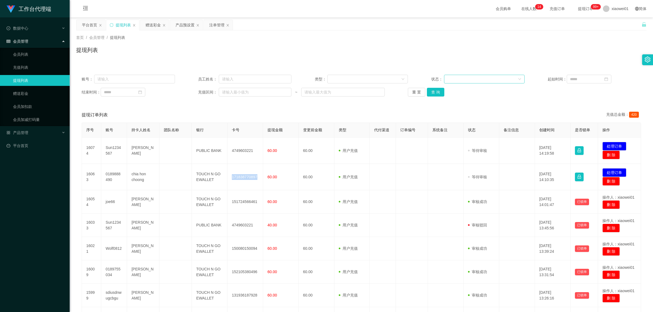
copy td "171838770897"
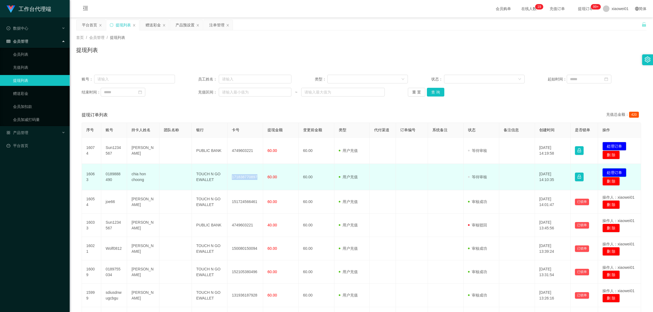
click at [420, 172] on button "处理订单" at bounding box center [614, 172] width 24 height 9
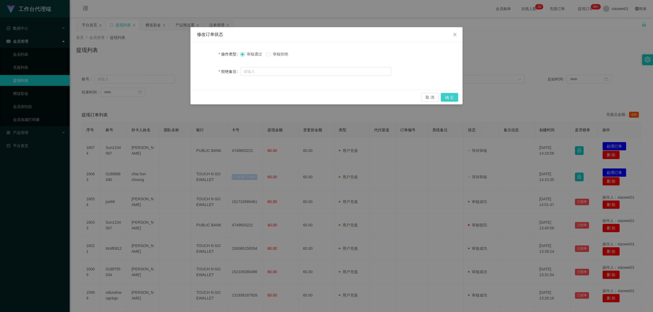
click at [420, 94] on button "确 定" at bounding box center [449, 97] width 17 height 9
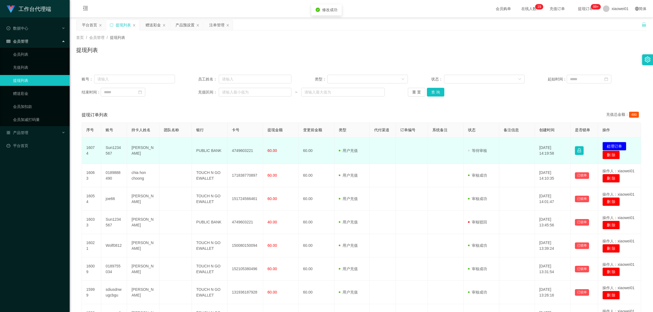
click at [232, 150] on td "4749603221" at bounding box center [245, 151] width 36 height 26
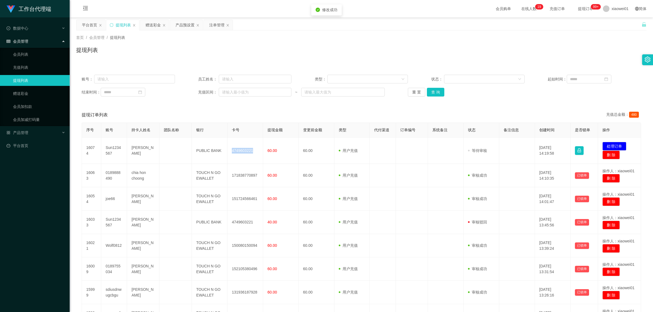
copy td "4749603221"
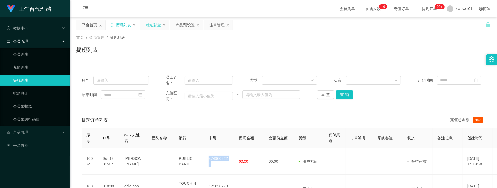
click at [154, 25] on div "赠送彩金" at bounding box center [153, 25] width 15 height 10
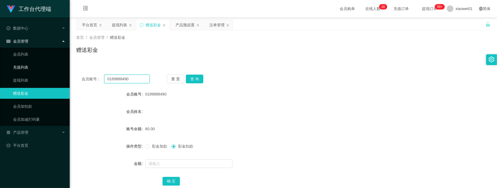
drag, startPoint x: 138, startPoint y: 81, endPoint x: 5, endPoint y: 63, distance: 134.2
click at [13, 64] on section "工作台代理端 数据中心 会员管理 会员列表 充值列表 提现列表 赠送彩金 会员加扣款 会员加减打码量 产品管理 开奖记录 注单管理 产品列表 即时注单 产品预…" at bounding box center [248, 112] width 497 height 224
paste input "YONGLIPS"
type input "YONGLIPS"
click at [194, 79] on button "查 询" at bounding box center [194, 79] width 17 height 9
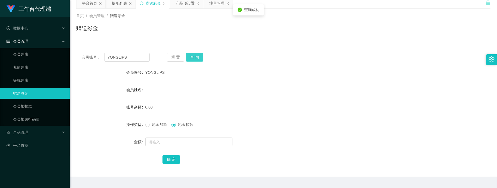
scroll to position [34, 0]
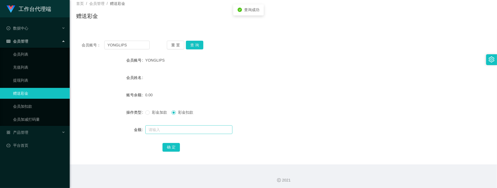
click at [186, 123] on form "会员账号 YONGLIPS 会员姓名 账号余额 0.00 操作类型 彩金加款 彩金扣款 金额 确 定" at bounding box center [283, 104] width 414 height 98
click at [186, 135] on div at bounding box center [266, 130] width 242 height 11
click at [186, 133] on input "text" at bounding box center [188, 130] width 87 height 9
type input "30"
click at [168, 150] on button "确 定" at bounding box center [170, 147] width 17 height 9
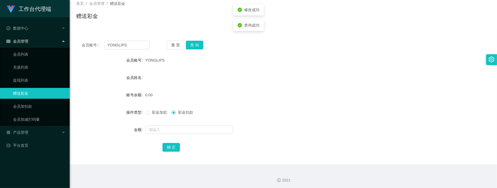
click at [153, 114] on span "彩金加款" at bounding box center [160, 112] width 20 height 4
click at [161, 132] on input "text" at bounding box center [188, 130] width 87 height 9
type input "30"
click at [166, 151] on button "确 定" at bounding box center [170, 147] width 17 height 9
drag, startPoint x: 340, startPoint y: 108, endPoint x: 436, endPoint y: 46, distance: 114.2
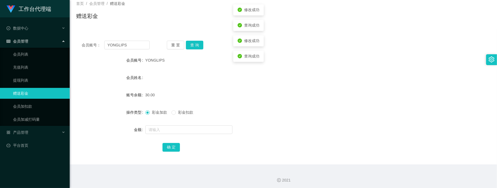
click at [342, 107] on div "彩金加款 彩金扣款" at bounding box center [266, 112] width 242 height 11
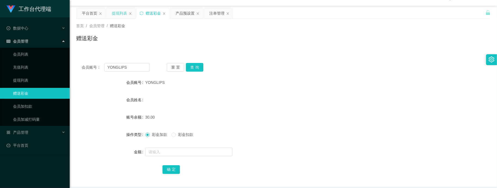
scroll to position [0, 0]
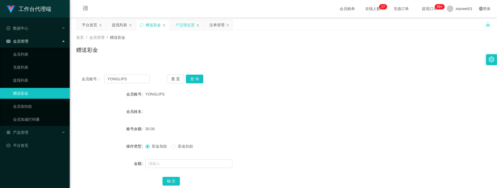
click at [187, 27] on div "产品预设置" at bounding box center [184, 25] width 19 height 10
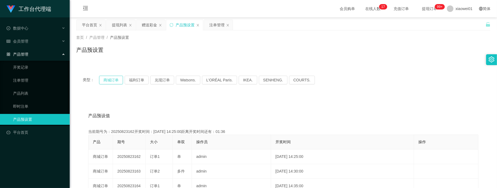
click at [113, 81] on button "商城订单" at bounding box center [111, 80] width 24 height 9
click at [112, 81] on button "商城订单" at bounding box center [111, 80] width 24 height 9
click at [147, 24] on div "赠送彩金" at bounding box center [149, 25] width 15 height 10
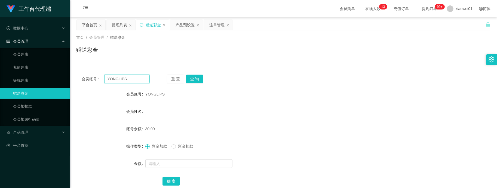
drag, startPoint x: 136, startPoint y: 79, endPoint x: 122, endPoint y: 79, distance: 14.7
click at [48, 66] on section "工作台代理端 数据中心 会员管理 会员列表 充值列表 提现列表 赠送彩金 会员加扣款 会员加减打码量 产品管理 开奖记录 注单管理 产品列表 即时注单 产品预…" at bounding box center [248, 112] width 497 height 224
paste input "aaa11111"
type input "aaa11111"
click at [195, 81] on button "查 询" at bounding box center [194, 79] width 17 height 9
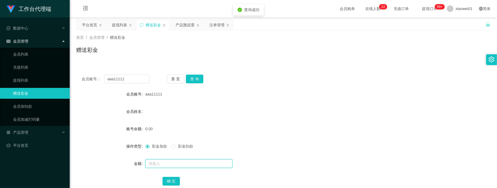
click at [182, 163] on input "text" at bounding box center [188, 164] width 87 height 9
type input "30"
click at [175, 179] on button "确 定" at bounding box center [170, 181] width 17 height 9
click at [287, 125] on div "30.00" at bounding box center [266, 129] width 242 height 11
click at [282, 35] on div "首页 / 会员管理 / 赠送彩金 /" at bounding box center [283, 38] width 414 height 6
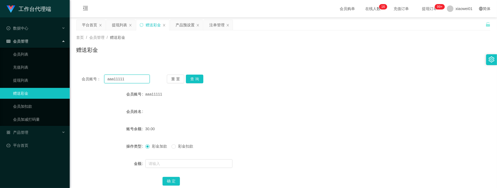
drag, startPoint x: 130, startPoint y: 80, endPoint x: 25, endPoint y: 74, distance: 104.9
click at [25, 74] on section "工作台代理端 数据中心 会员管理 会员列表 充值列表 提现列表 赠送彩金 会员加扣款 会员加减打码量 产品管理 开奖记录 注单管理 产品列表 即时注单 产品预…" at bounding box center [248, 112] width 497 height 224
paste input "YONGLIPS"
type input "YONGLIPS"
click at [203, 79] on div "重 置 查 询" at bounding box center [201, 79] width 68 height 9
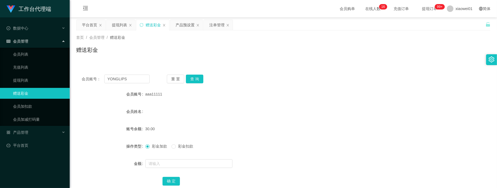
click at [189, 73] on div "会员账号： YONGLIPS 重 置 查 询 会员账号 aaa11111 会员姓名 账号余额 30.00 操作类型 彩金加款 彩金扣款 金额 确 定" at bounding box center [283, 133] width 414 height 129
click at [197, 74] on div "会员账号： YONGLIPS 重 置 查 询 会员账号 aaa11111 会员姓名 账号余额 30.00 操作类型 彩金加款 彩金扣款 金额 确 定" at bounding box center [283, 133] width 414 height 129
click at [196, 78] on button "查 询" at bounding box center [194, 79] width 17 height 9
click at [200, 75] on div "会员账号： YONGLIPS 重 置 查 询 会员账号 YONGLIPS 会员姓名 账号余额 0.00 操作类型 彩金加款 彩金扣款 金额 确 定" at bounding box center [283, 133] width 414 height 129
click at [194, 82] on button "查 询" at bounding box center [194, 79] width 17 height 9
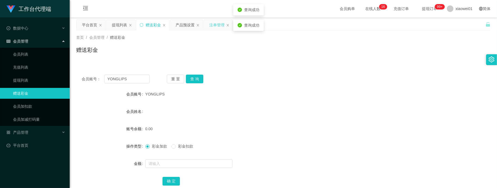
click at [214, 29] on div "注单管理" at bounding box center [216, 25] width 15 height 10
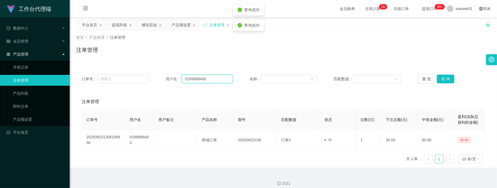
drag, startPoint x: 165, startPoint y: 78, endPoint x: 144, endPoint y: 73, distance: 21.4
click at [145, 74] on div "订单号： 用户名： 0189888490 名称： 匹配数据： 重 置 查 询" at bounding box center [283, 79] width 414 height 20
paste input "YONGLIPS"
type input "YONGLIPS"
click at [420, 82] on button "查 询" at bounding box center [445, 79] width 17 height 9
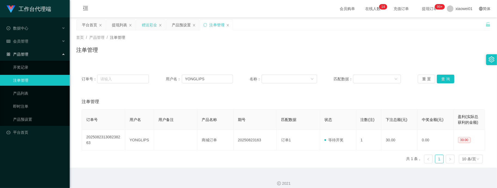
click at [144, 27] on div "赠送彩金" at bounding box center [149, 25] width 15 height 10
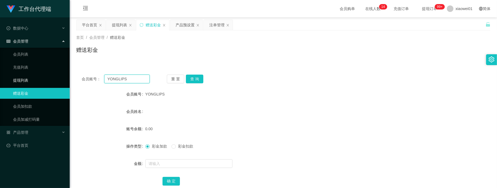
drag, startPoint x: 142, startPoint y: 81, endPoint x: 54, endPoint y: 75, distance: 88.1
click at [56, 75] on section "工作台代理端 数据中心 会员管理 会员列表 充值列表 提现列表 赠送彩金 会员加扣款 会员加减打码量 产品管理 开奖记录 注单管理 产品列表 即时注单 产品预…" at bounding box center [248, 112] width 497 height 224
click at [199, 80] on button "查 询" at bounding box center [194, 79] width 17 height 9
click at [183, 163] on input "text" at bounding box center [188, 164] width 87 height 9
type input "60"
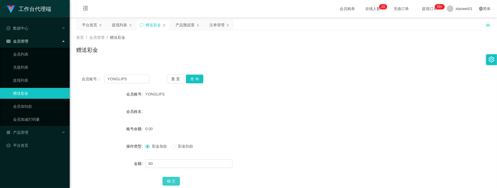
click at [174, 178] on button "确 定" at bounding box center [170, 181] width 17 height 9
click at [185, 25] on div "产品预设置" at bounding box center [184, 25] width 19 height 10
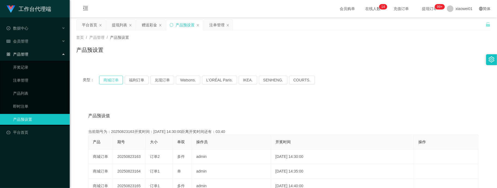
click at [105, 81] on button "商城订单" at bounding box center [111, 80] width 24 height 9
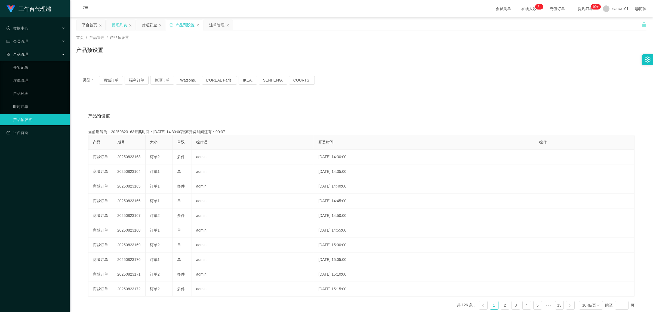
click at [113, 23] on div "提现列表" at bounding box center [119, 25] width 15 height 10
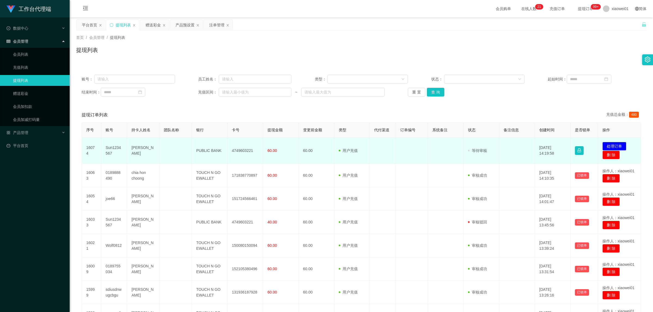
click at [238, 148] on td "4749603221" at bounding box center [245, 151] width 36 height 26
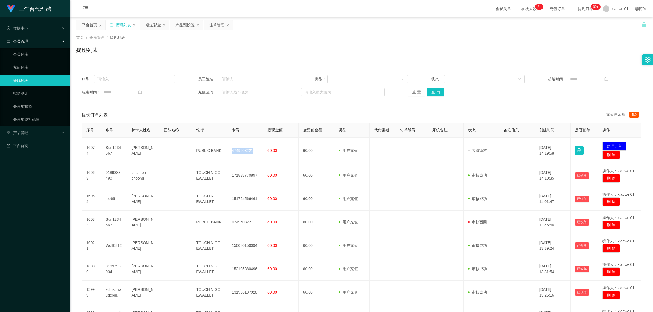
copy td "4749603221"
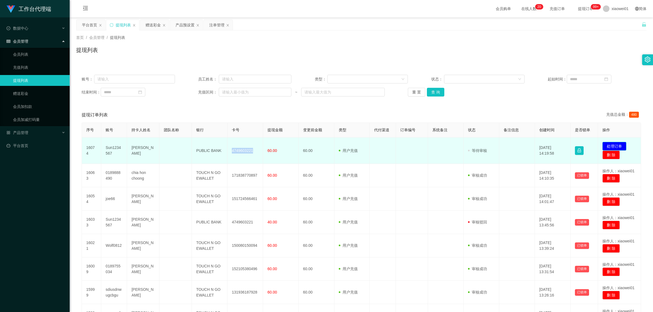
click at [420, 146] on button "处理订单" at bounding box center [614, 146] width 24 height 9
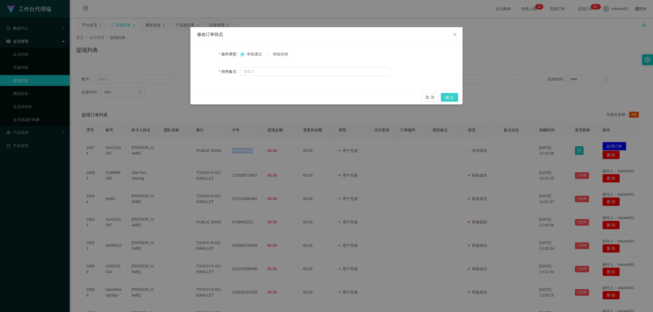
click at [420, 98] on button "确 定" at bounding box center [449, 97] width 17 height 9
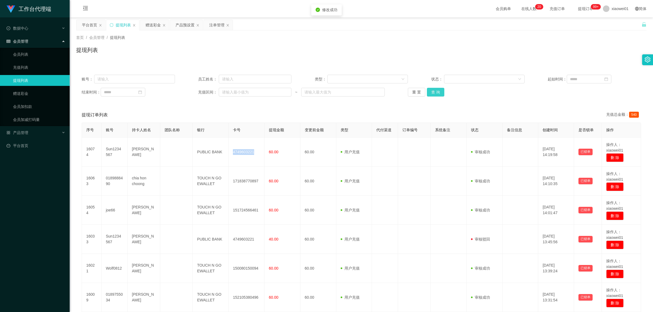
click at [420, 91] on button "查 询" at bounding box center [435, 92] width 17 height 9
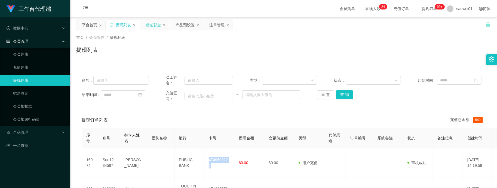
click at [155, 24] on div "赠送彩金" at bounding box center [153, 25] width 15 height 10
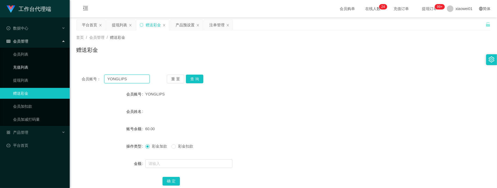
drag, startPoint x: 135, startPoint y: 81, endPoint x: 40, endPoint y: 69, distance: 95.7
click at [39, 70] on section "工作台代理端 数据中心 会员管理 会员列表 充值列表 提现列表 赠送彩金 会员加扣款 会员加减打码量 产品管理 开奖记录 注单管理 产品列表 即时注单 产品预…" at bounding box center [248, 112] width 497 height 224
paste input "0178183803"
type input "0178183803"
click at [196, 78] on button "查 询" at bounding box center [194, 79] width 17 height 9
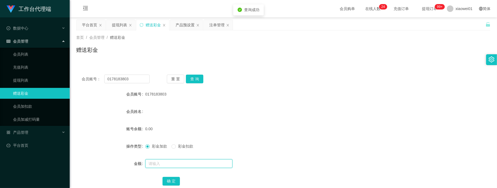
click at [176, 163] on input "text" at bounding box center [188, 164] width 87 height 9
type input "30"
click at [173, 178] on button "确 定" at bounding box center [170, 181] width 17 height 9
click at [118, 28] on div "提现列表" at bounding box center [119, 25] width 15 height 10
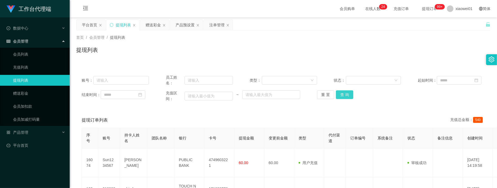
click at [342, 93] on button "查 询" at bounding box center [344, 95] width 17 height 9
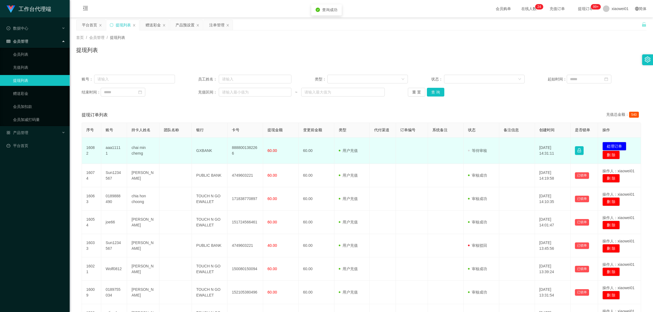
click at [247, 149] on td "8888001382266" at bounding box center [245, 151] width 36 height 26
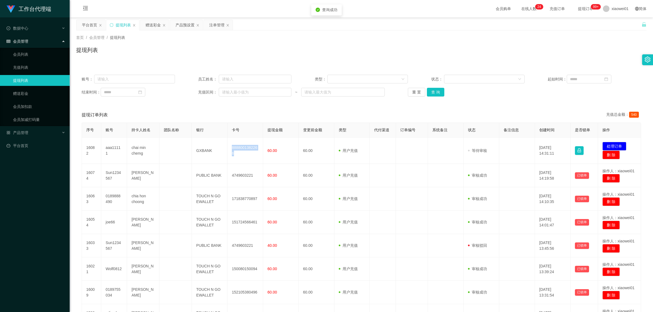
copy td "8888001382266"
click at [420, 143] on button "处理订单" at bounding box center [614, 146] width 24 height 9
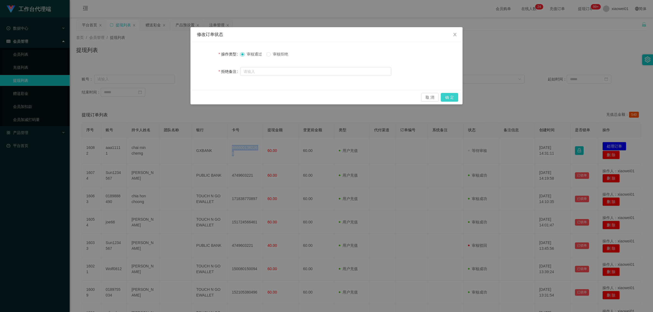
click at [420, 101] on button "确 定" at bounding box center [449, 97] width 17 height 9
click at [420, 98] on button "确 定" at bounding box center [449, 97] width 17 height 9
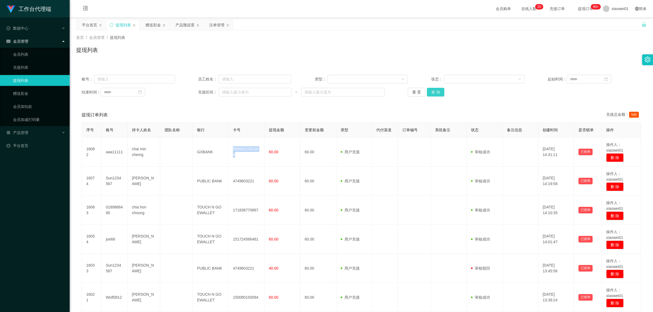
click at [420, 92] on button "查 询" at bounding box center [435, 92] width 17 height 9
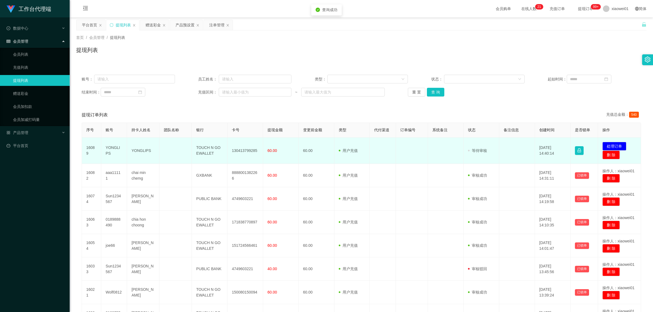
click at [236, 150] on td "130413799285" at bounding box center [245, 151] width 36 height 26
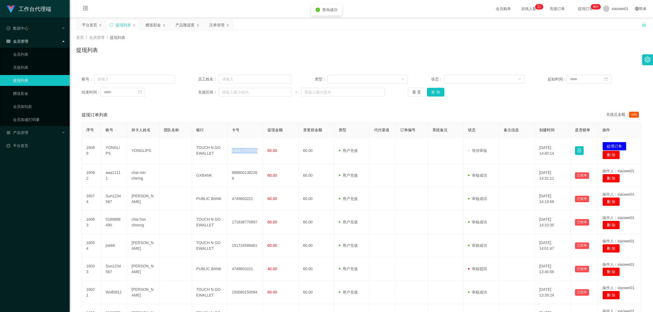
copy td "130413799285"
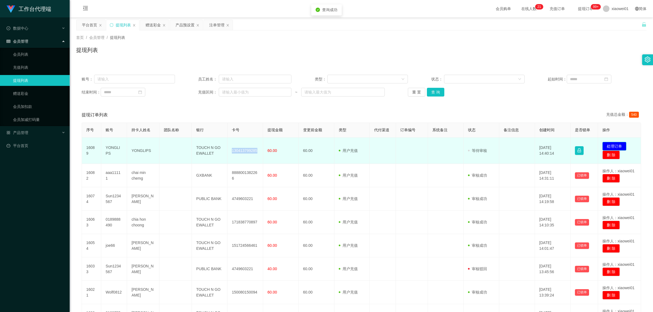
click at [420, 144] on button "处理订单" at bounding box center [614, 146] width 24 height 9
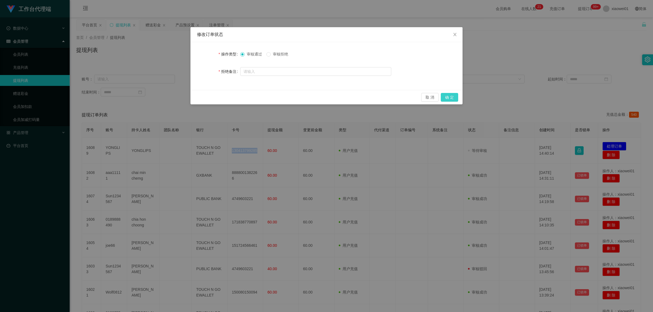
click at [420, 97] on button "确 定" at bounding box center [449, 97] width 17 height 9
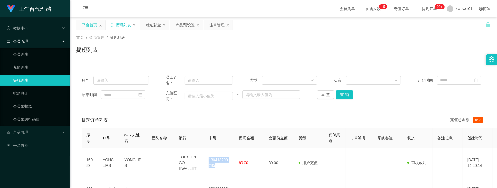
click at [88, 22] on div "平台首页" at bounding box center [89, 25] width 15 height 10
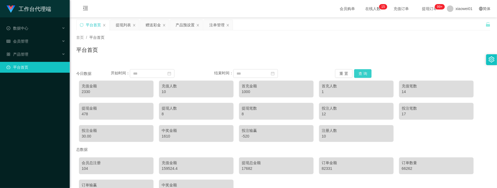
click at [362, 73] on button "查 询" at bounding box center [362, 73] width 17 height 9
click at [161, 75] on input at bounding box center [152, 73] width 45 height 9
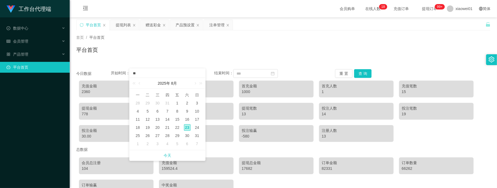
type input "*"
click at [174, 53] on div "平台首页" at bounding box center [283, 52] width 414 height 13
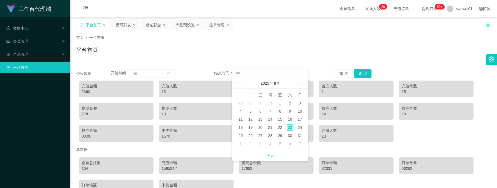
click at [248, 13] on div "会员购单 在线人数 0 1 2 3 4 5 6 7 8 9 0 1 2 3 4 5 6 7 8 9 0 1 2 3 4 5 6 7 8 9 0 1 2 3 4…" at bounding box center [283, 9] width 427 height 18
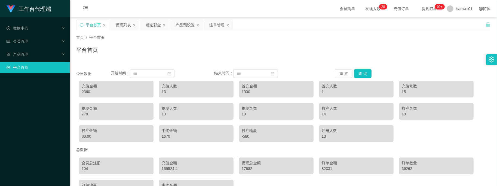
drag, startPoint x: 290, startPoint y: 21, endPoint x: 279, endPoint y: 33, distance: 16.6
click at [290, 22] on div "平台首页 提现列表 赠送彩金 产品预设置 注单管理" at bounding box center [280, 29] width 409 height 19
click at [216, 25] on div "注单管理" at bounding box center [216, 25] width 15 height 10
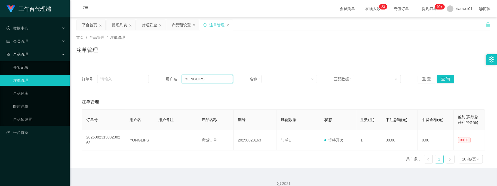
drag, startPoint x: 199, startPoint y: 80, endPoint x: 202, endPoint y: 81, distance: 2.8
click at [199, 80] on input "YONGLIPS" at bounding box center [207, 79] width 51 height 9
drag, startPoint x: 210, startPoint y: 79, endPoint x: 125, endPoint y: 73, distance: 84.5
click at [127, 73] on div "订单号： 用户名： YONGLIPS 名称： 匹配数据： 重 置 查 询" at bounding box center [283, 79] width 414 height 20
paste input "samson1313"
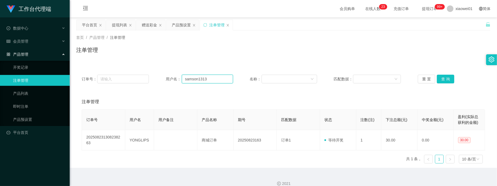
type input "samson1313"
click at [420, 77] on button "查 询" at bounding box center [445, 79] width 17 height 9
click at [114, 23] on div "提现列表" at bounding box center [119, 25] width 15 height 10
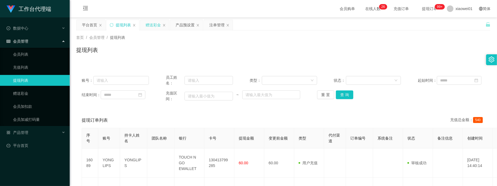
click at [150, 24] on div "赠送彩金" at bounding box center [153, 25] width 15 height 10
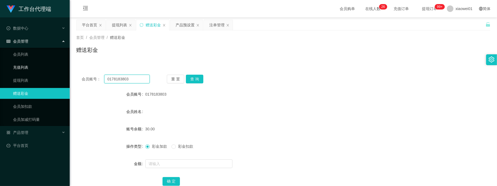
drag, startPoint x: 136, startPoint y: 79, endPoint x: 38, endPoint y: 72, distance: 98.2
click at [34, 73] on section "工作台代理端 数据中心 会员管理 会员列表 充值列表 提现列表 赠送彩金 会员加扣款 会员加减打码量 产品管理 开奖记录 注单管理 产品列表 即时注单 产品预…" at bounding box center [248, 112] width 497 height 224
paste input "samson131"
type input "samson1313"
click at [190, 79] on button "查 询" at bounding box center [194, 79] width 17 height 9
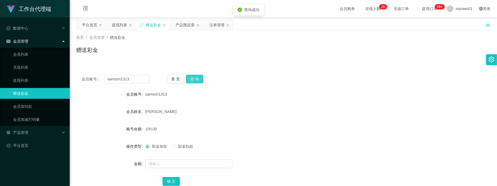
click at [191, 78] on button "查 询" at bounding box center [194, 79] width 17 height 9
click at [210, 30] on div "首页 / 会员管理 / 赠送彩金 / 赠送彩金" at bounding box center [283, 46] width 427 height 32
click at [214, 27] on div "注单管理" at bounding box center [216, 25] width 15 height 10
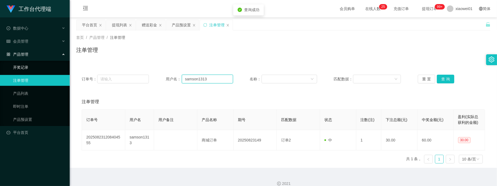
drag, startPoint x: 211, startPoint y: 78, endPoint x: 53, endPoint y: 73, distance: 157.6
click at [57, 73] on section "工作台代理端 数据中心 会员管理 会员列表 充值列表 提现列表 赠送彩金 会员加扣款 会员加减打码量 产品管理 开奖记录 注单管理 产品列表 即时注单 产品预…" at bounding box center [248, 96] width 497 height 193
click at [420, 79] on button "查 询" at bounding box center [445, 79] width 17 height 9
click at [420, 78] on button "查 询" at bounding box center [445, 79] width 17 height 9
click at [420, 78] on div "重 置 查 询" at bounding box center [451, 79] width 67 height 9
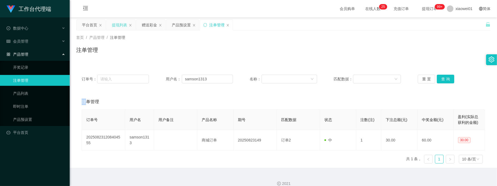
click at [118, 27] on div "提现列表" at bounding box center [119, 25] width 15 height 10
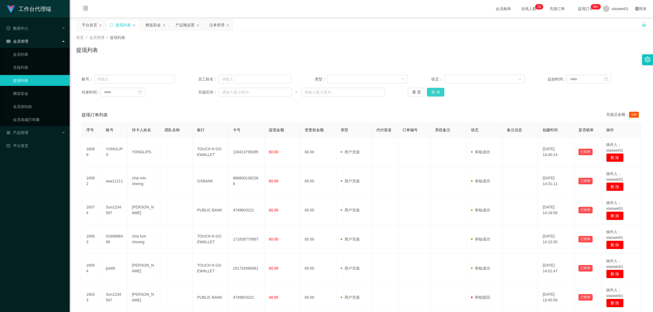
click at [420, 88] on button "查 询" at bounding box center [435, 92] width 17 height 9
click at [420, 91] on button "查 询" at bounding box center [435, 92] width 17 height 9
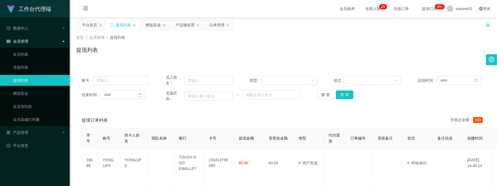
click at [122, 23] on div "提现列表" at bounding box center [123, 25] width 15 height 10
click at [339, 93] on button "查 询" at bounding box center [344, 95] width 17 height 9
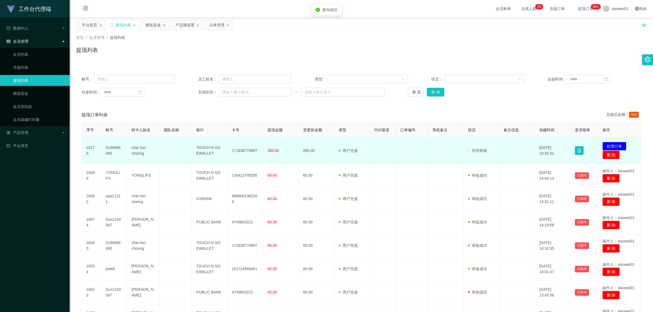
click at [239, 149] on td "171838770897" at bounding box center [245, 151] width 36 height 26
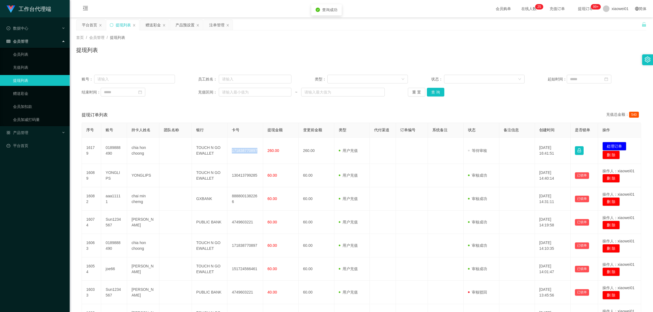
copy td "171838770897"
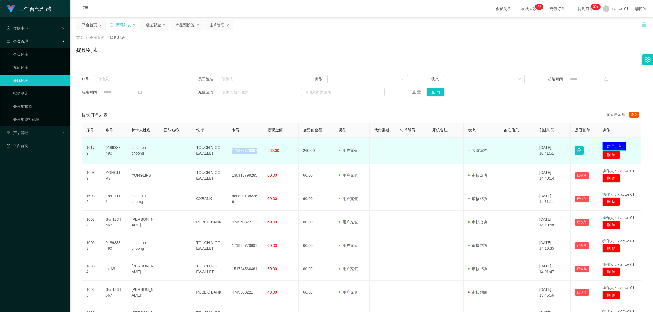
click at [420, 146] on button "处理订单" at bounding box center [614, 146] width 24 height 9
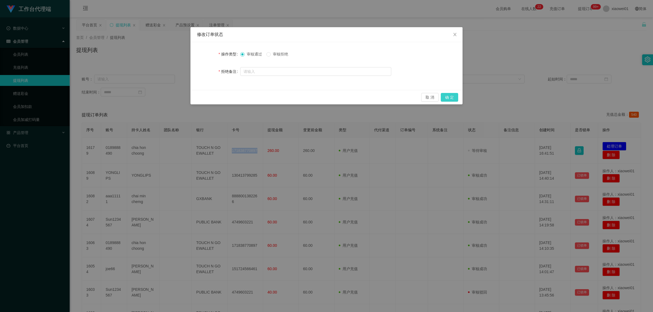
click at [420, 94] on button "确 定" at bounding box center [449, 97] width 17 height 9
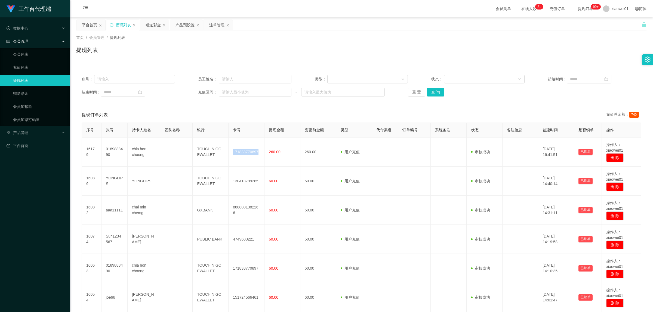
drag, startPoint x: 154, startPoint y: 27, endPoint x: 165, endPoint y: 46, distance: 21.7
click at [154, 27] on div "赠送彩金" at bounding box center [153, 25] width 15 height 10
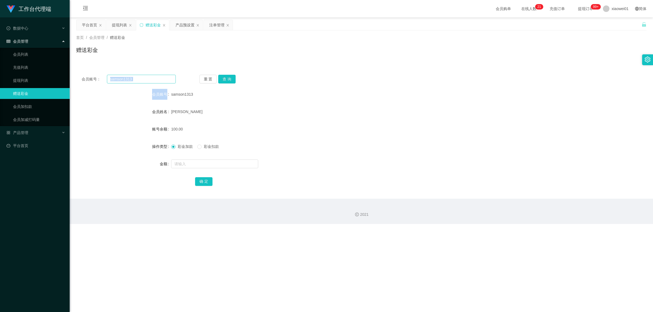
drag, startPoint x: 169, startPoint y: 85, endPoint x: 162, endPoint y: 83, distance: 6.7
click at [162, 83] on div "会员账号： samson1313 重 置 查 询 会员账号 samson1313 会员姓名 [PERSON_NAME] 账号余额 100.00 操作类型 彩金…" at bounding box center [361, 133] width 570 height 129
drag, startPoint x: 154, startPoint y: 81, endPoint x: 0, endPoint y: 65, distance: 154.5
click at [0, 65] on section "工作台代理端 数据中心 会员管理 会员列表 充值列表 提现列表 赠送彩金 会员加扣款 会员加减打码量 产品管理 开奖记录 注单管理 产品列表 即时注单 产品预…" at bounding box center [326, 112] width 653 height 224
click at [229, 77] on button "查 询" at bounding box center [226, 79] width 17 height 9
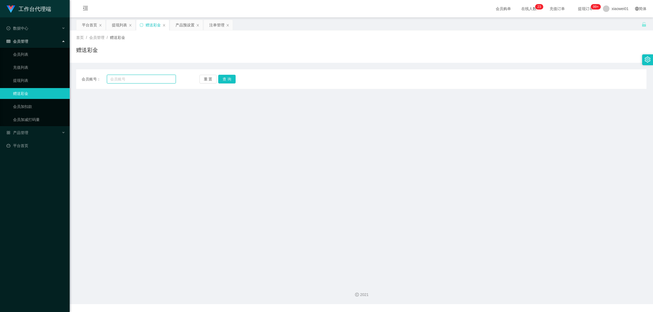
click at [135, 79] on input "text" at bounding box center [141, 79] width 69 height 9
paste input "samson1313"
type input "samson1313"
click at [225, 78] on button "查 询" at bounding box center [226, 79] width 17 height 9
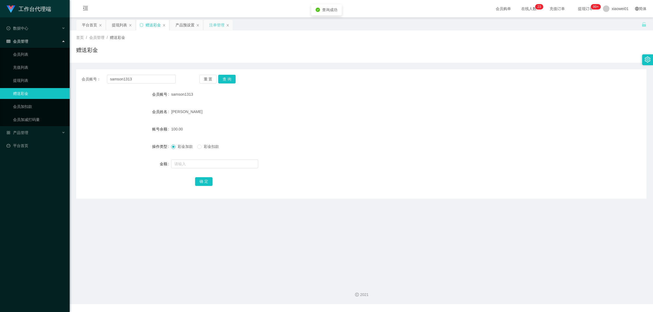
click at [215, 26] on div "注单管理" at bounding box center [216, 25] width 15 height 10
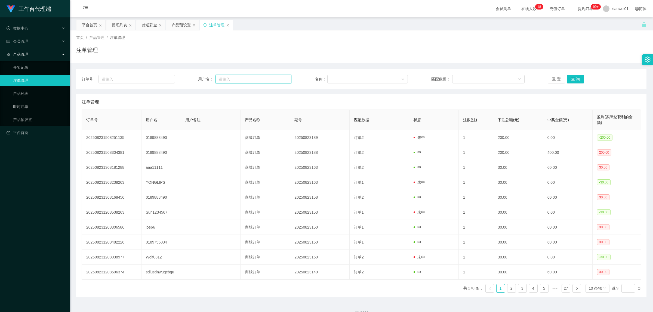
click at [223, 79] on input "text" at bounding box center [253, 79] width 76 height 9
paste input "samson1313"
type input "samson1313"
click at [572, 76] on button "查 询" at bounding box center [575, 79] width 17 height 9
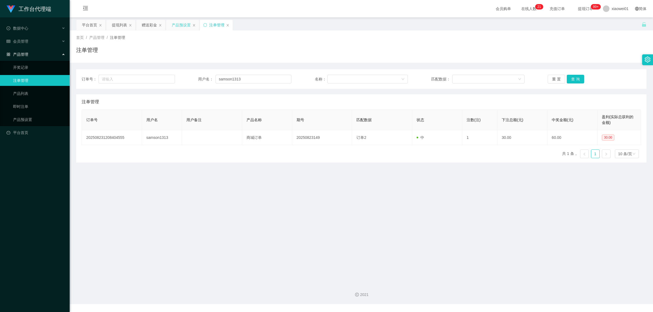
click at [182, 22] on div "产品预设置" at bounding box center [181, 25] width 19 height 10
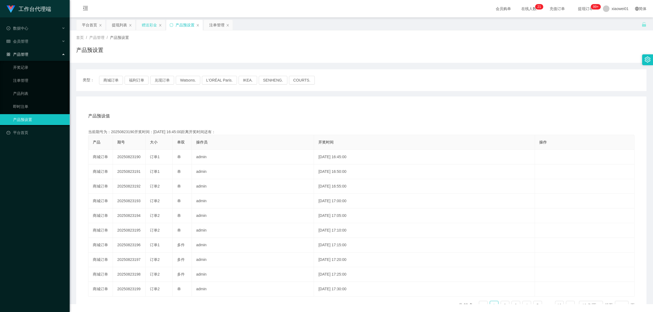
click at [149, 27] on div "赠送彩金" at bounding box center [149, 25] width 15 height 10
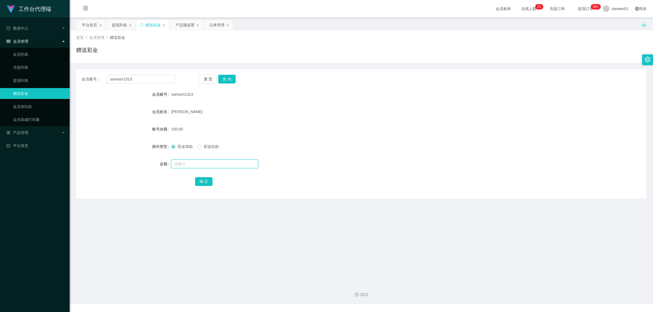
click at [179, 166] on input "text" at bounding box center [214, 164] width 87 height 9
type input "30"
click at [212, 181] on div "确 定" at bounding box center [361, 181] width 333 height 11
click at [211, 182] on button "确 定" at bounding box center [203, 181] width 17 height 9
click at [333, 175] on form "会员账号 samson1313 会员姓名 CHONG MUN KIAN 账号余额 130.00 操作类型 彩金加款 彩金扣款 金额 确 定" at bounding box center [361, 138] width 570 height 98
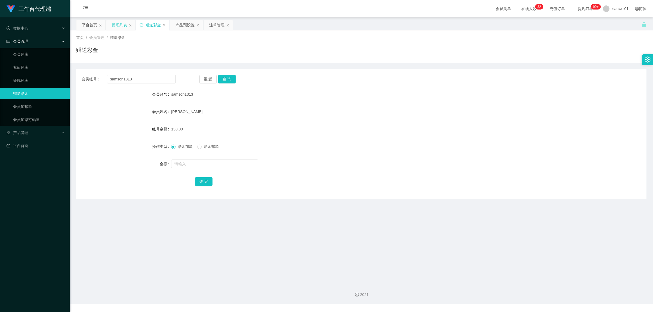
click at [116, 26] on div "提现列表" at bounding box center [119, 25] width 15 height 10
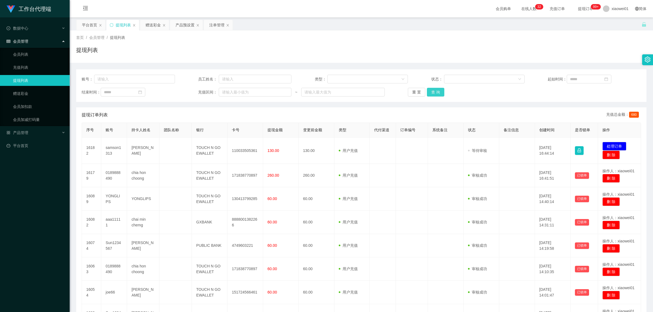
click at [441, 90] on button "查 询" at bounding box center [435, 92] width 17 height 9
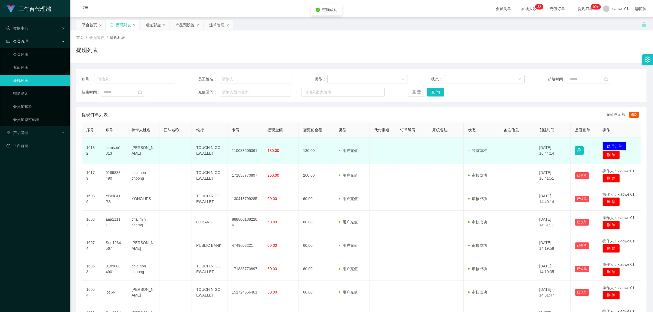
drag, startPoint x: 253, startPoint y: 154, endPoint x: 240, endPoint y: 152, distance: 13.5
click at [253, 154] on td "110033505361" at bounding box center [245, 151] width 36 height 26
click at [240, 152] on td "110033505361" at bounding box center [245, 151] width 36 height 26
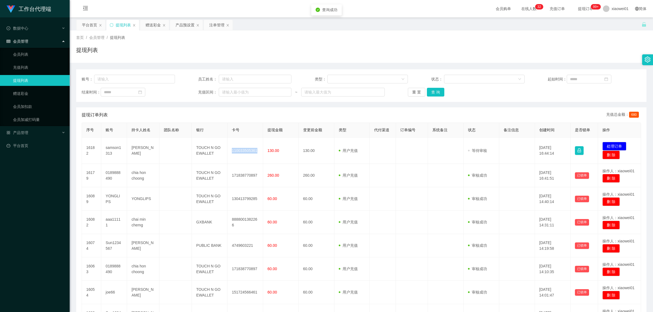
copy td "110033505361"
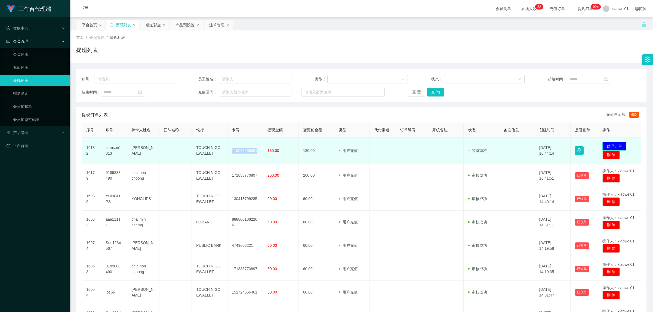
click at [616, 144] on button "处理订单" at bounding box center [614, 146] width 24 height 9
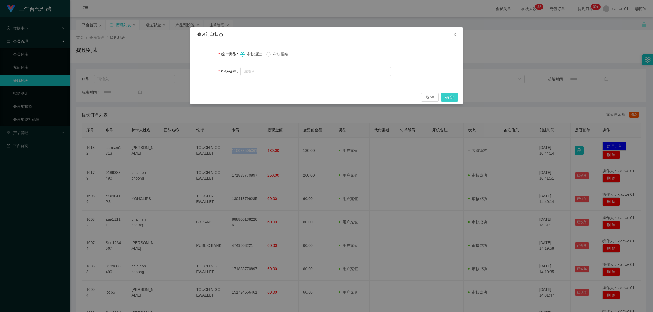
click at [454, 97] on button "确 定" at bounding box center [449, 97] width 17 height 9
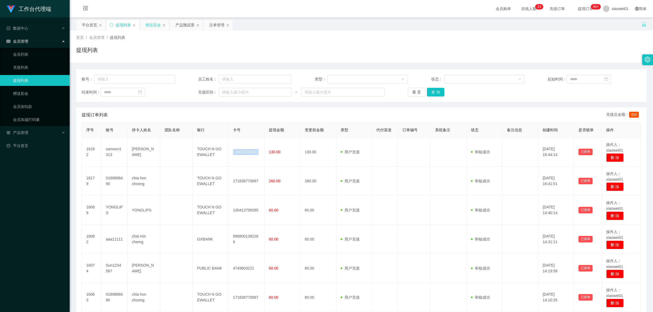
click at [154, 23] on div "赠送彩金" at bounding box center [153, 25] width 15 height 10
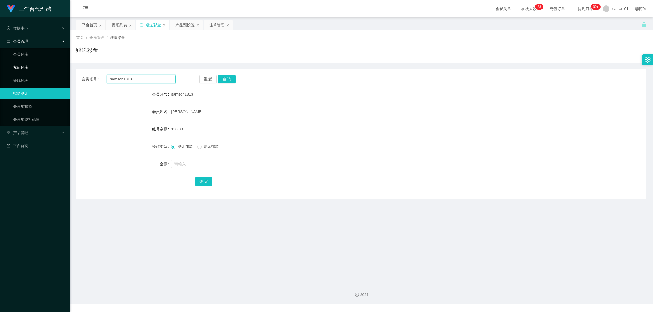
drag, startPoint x: 152, startPoint y: 82, endPoint x: 19, endPoint y: 65, distance: 133.7
click at [16, 66] on section "工作台代理端 数据中心 会员管理 会员列表 充值列表 提现列表 赠送彩金 会员加扣款 会员加减打码量 产品管理 开奖记录 注单管理 产品列表 即时注单 产品预…" at bounding box center [326, 152] width 653 height 304
paste input "8839616"
type input "8839616"
click at [226, 77] on button "查 询" at bounding box center [226, 79] width 17 height 9
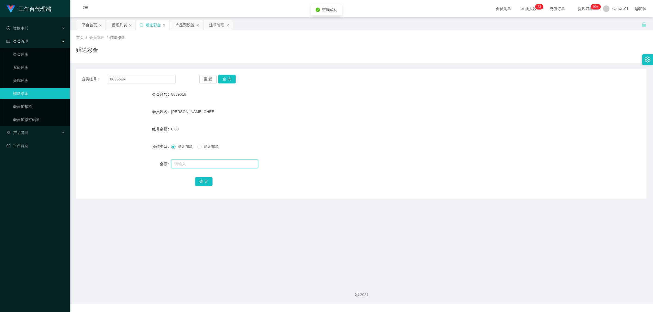
click at [215, 166] on input "text" at bounding box center [214, 164] width 87 height 9
type input "100"
click at [207, 180] on button "确 定" at bounding box center [203, 181] width 17 height 9
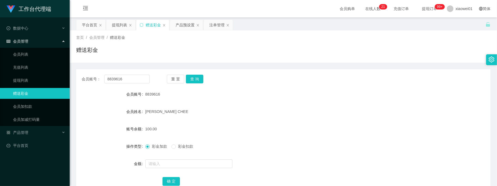
click at [277, 101] on form "会员账号 8839616 会员姓名 YEOH YIK CHEE 账号余额 100.00 操作类型 彩金加款 彩金扣款 金额 确 定" at bounding box center [283, 138] width 414 height 98
drag, startPoint x: 138, startPoint y: 79, endPoint x: 58, endPoint y: 76, distance: 80.5
click at [10, 67] on section "工作台代理端 数据中心 会员管理 会员列表 充值列表 提现列表 赠送彩金 会员加扣款 会员加减打码量 产品管理 开奖记录 注单管理 产品列表 即时注单 产品预…" at bounding box center [248, 152] width 497 height 304
paste input "0128105730"
type input "0128105730"
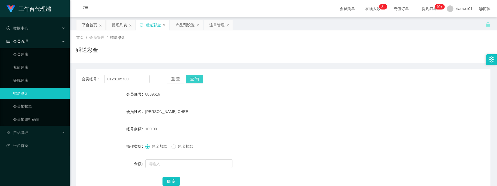
click at [193, 79] on button "查 询" at bounding box center [194, 79] width 17 height 9
click at [169, 163] on input "text" at bounding box center [188, 164] width 87 height 9
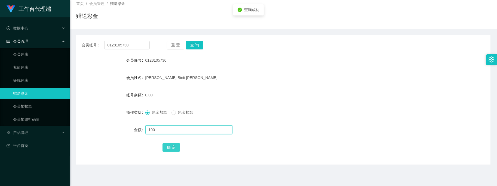
type input "100"
click at [169, 146] on button "确 定" at bounding box center [170, 147] width 17 height 9
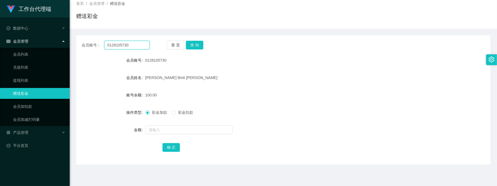
drag, startPoint x: 143, startPoint y: 48, endPoint x: -7, endPoint y: 33, distance: 150.3
click at [0, 33] on html "工作台代理端 数据中心 会员管理 会员列表 充值列表 提现列表 赠送彩金 会员加扣款 会员加减打码量 产品管理 开奖记录 注单管理 产品列表 即时注单 产品预…" at bounding box center [248, 93] width 497 height 186
paste input "Ling66"
type input "Ling66"
click at [199, 42] on button "查 询" at bounding box center [194, 45] width 17 height 9
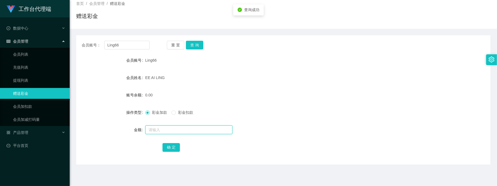
click at [172, 132] on input "text" at bounding box center [188, 130] width 87 height 9
type input "100"
click at [172, 149] on button "确 定" at bounding box center [170, 147] width 17 height 9
click at [319, 91] on div "100.00" at bounding box center [266, 95] width 242 height 11
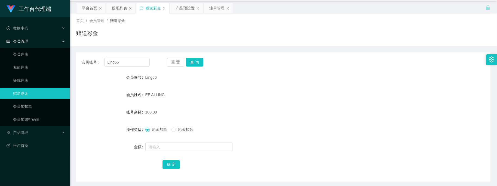
scroll to position [0, 0]
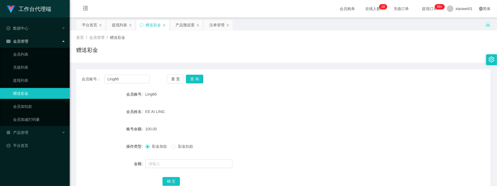
click at [134, 73] on div "会员账号： Ling66 重 置 查 询 会员账号 Ling66 会员姓名 EE AI LING 账号余额 100.00 操作类型 彩金加款 彩金扣款 金额 …" at bounding box center [283, 133] width 414 height 129
drag, startPoint x: 92, startPoint y: 79, endPoint x: 49, endPoint y: 74, distance: 43.6
click at [46, 76] on section "工作台代理端 数据中心 会员管理 会员列表 充值列表 提现列表 赠送彩金 会员加扣款 会员加减打码量 产品管理 开奖记录 注单管理 产品列表 即时注单 产品预…" at bounding box center [248, 152] width 497 height 304
paste input "aaa11111"
type input "aaa11111"
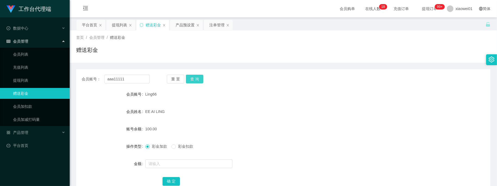
click at [197, 81] on button "查 询" at bounding box center [194, 79] width 17 height 9
drag, startPoint x: 165, startPoint y: 158, endPoint x: 165, endPoint y: 162, distance: 4.1
click at [165, 158] on form "会员账号 aaa11111 会员姓名 chai min chemg 账号余额 0.00 操作类型 彩金加款 彩金扣款 金额 确 定" at bounding box center [283, 138] width 414 height 98
click at [165, 162] on input "text" at bounding box center [188, 164] width 87 height 9
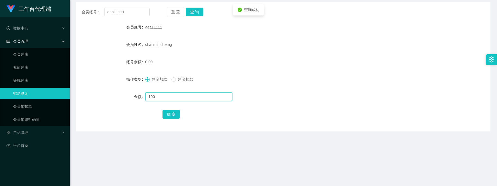
scroll to position [68, 0]
type input "100"
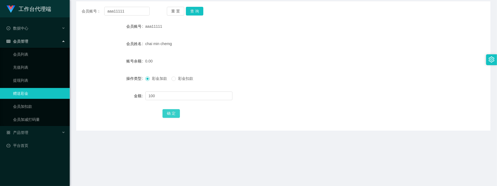
click at [162, 110] on button "确 定" at bounding box center [170, 113] width 17 height 9
click at [321, 93] on div at bounding box center [266, 96] width 242 height 11
drag, startPoint x: 135, startPoint y: 14, endPoint x: -1, endPoint y: -4, distance: 136.8
click at [0, 0] on html "工作台代理端 数据中心 会员管理 会员列表 充值列表 提现列表 赠送彩金 会员加扣款 会员加减打码量 产品管理 开奖记录 注单管理 产品列表 即时注单 产品预…" at bounding box center [248, 93] width 497 height 186
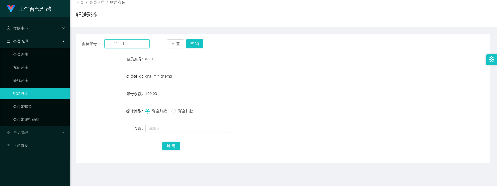
paste input "0189755034"
type input "0189755034"
click at [195, 44] on button "查 询" at bounding box center [194, 43] width 17 height 9
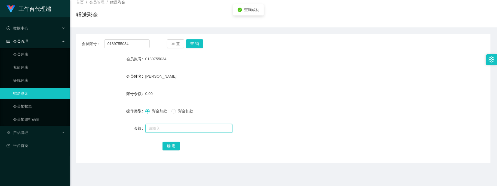
click at [169, 128] on input "text" at bounding box center [188, 128] width 87 height 9
type input "100"
drag, startPoint x: 175, startPoint y: 140, endPoint x: 172, endPoint y: 144, distance: 4.4
click at [173, 143] on div "确 定" at bounding box center [283, 146] width 242 height 11
click at [172, 144] on button "确 定" at bounding box center [170, 146] width 17 height 9
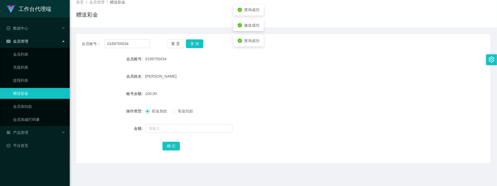
click at [276, 81] on div "[PERSON_NAME]" at bounding box center [266, 76] width 242 height 11
drag, startPoint x: 135, startPoint y: 43, endPoint x: 25, endPoint y: 36, distance: 110.7
click at [26, 36] on section "工作台代理端 数据中心 会员管理 会员列表 充值列表 提现列表 赠送彩金 会员加扣款 会员加减打码量 产品管理 开奖记录 注单管理 产品列表 即时注单 产品预…" at bounding box center [248, 117] width 497 height 304
paste input "sdiusdnwugcbgu"
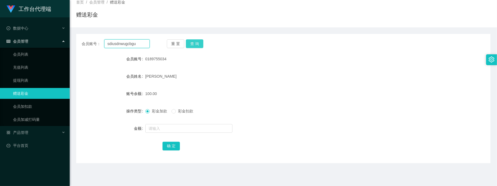
type input "sdiusdnwugcbgu"
click at [192, 43] on button "查 询" at bounding box center [194, 43] width 17 height 9
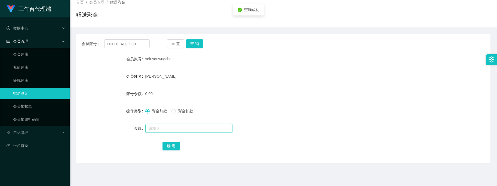
drag, startPoint x: 178, startPoint y: 130, endPoint x: 184, endPoint y: 135, distance: 7.7
click at [178, 130] on input "text" at bounding box center [188, 128] width 87 height 9
type input "100"
click at [173, 147] on button "确 定" at bounding box center [170, 146] width 17 height 9
click at [295, 85] on form "会员账号 sdiusdnwugcbgu 会员姓名 YEK SU MING 账号余额 100.00 操作类型 彩金加款 彩金扣款 金额 确 定" at bounding box center [283, 103] width 414 height 98
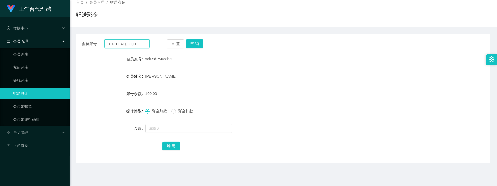
drag, startPoint x: 142, startPoint y: 43, endPoint x: -44, endPoint y: 20, distance: 188.0
click at [0, 20] on html "工作台代理端 数据中心 会员管理 会员列表 充值列表 提现列表 赠送彩金 会员加扣款 会员加减打码量 产品管理 开奖记录 注单管理 产品列表 即时注单 产品预…" at bounding box center [248, 93] width 497 height 186
click at [199, 41] on button "查 询" at bounding box center [194, 43] width 17 height 9
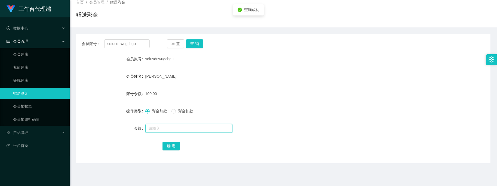
click at [177, 129] on input "text" at bounding box center [188, 128] width 87 height 9
click at [230, 62] on div "sdiusdnwugcbgu" at bounding box center [266, 59] width 242 height 11
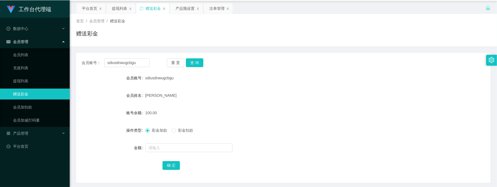
scroll to position [0, 0]
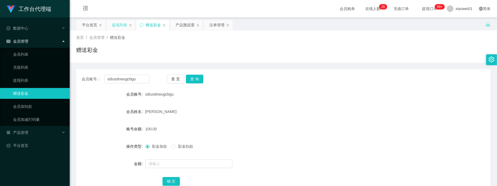
drag, startPoint x: 118, startPoint y: 25, endPoint x: 130, endPoint y: 23, distance: 12.3
click at [119, 25] on div "提现列表" at bounding box center [119, 25] width 15 height 10
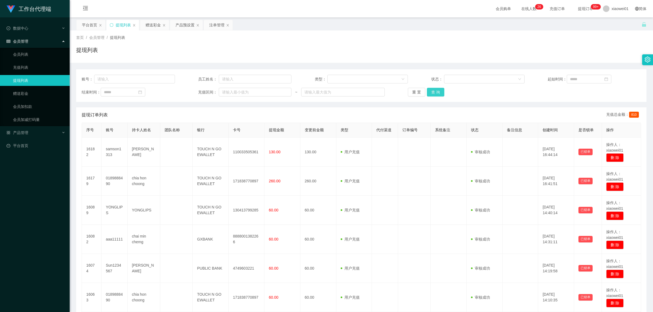
click at [435, 94] on button "查 询" at bounding box center [435, 92] width 17 height 9
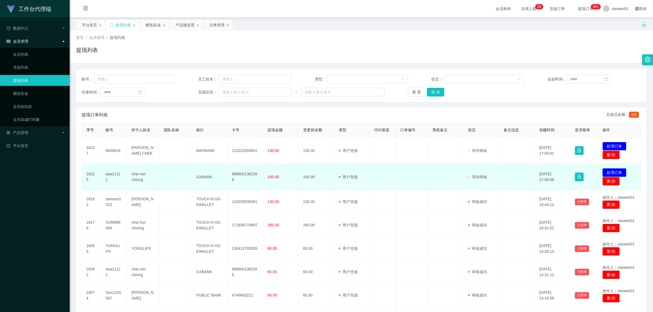
click at [616, 171] on button "处理订单" at bounding box center [614, 172] width 24 height 9
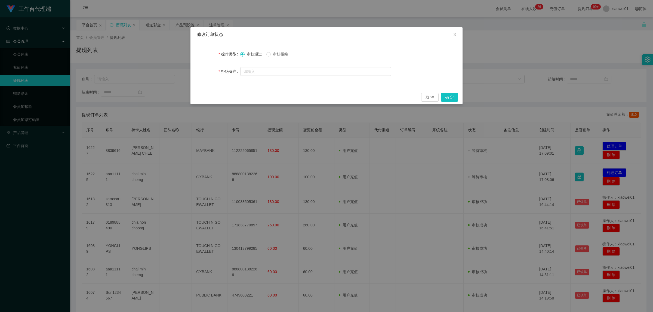
click at [276, 52] on span "审核拒绝" at bounding box center [281, 54] width 20 height 4
click at [459, 93] on div "取 消 确 定" at bounding box center [326, 97] width 272 height 14
click at [457, 94] on button "确 定" at bounding box center [449, 97] width 17 height 9
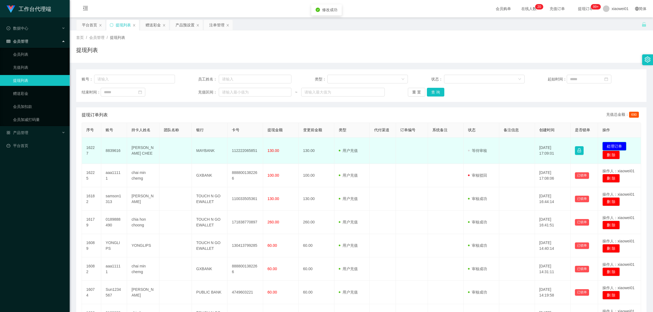
click at [611, 143] on button "处理订单" at bounding box center [614, 146] width 24 height 9
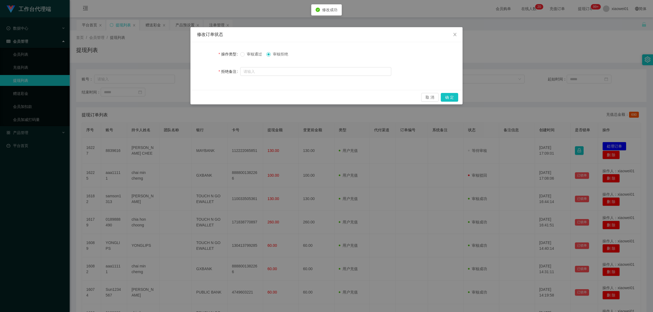
click at [256, 52] on span "审核通过" at bounding box center [255, 54] width 20 height 4
click at [328, 73] on input "text" at bounding box center [315, 71] width 151 height 9
click at [447, 95] on button "确 定" at bounding box center [449, 97] width 17 height 9
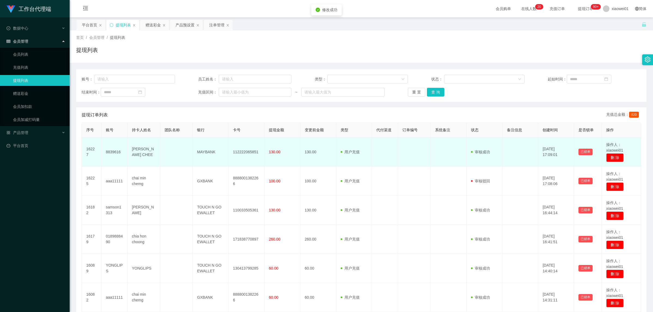
click at [239, 153] on td "112222065851" at bounding box center [246, 152] width 36 height 29
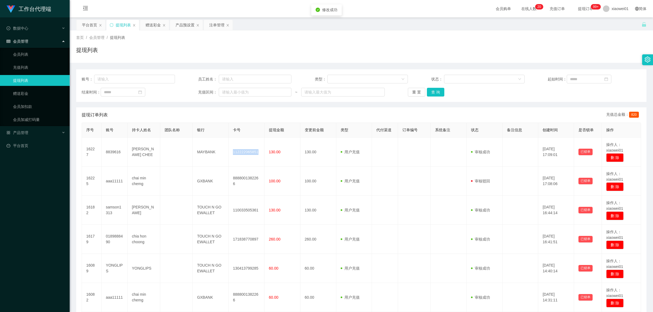
copy td "112222065851"
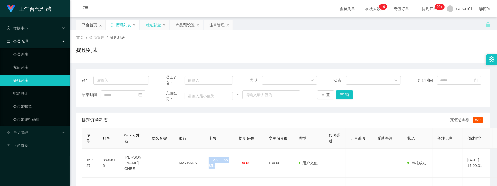
click at [154, 24] on div "赠送彩金" at bounding box center [153, 25] width 15 height 10
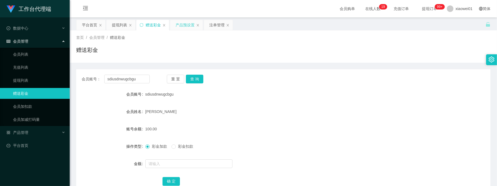
click at [184, 24] on div "产品预设置" at bounding box center [184, 25] width 19 height 10
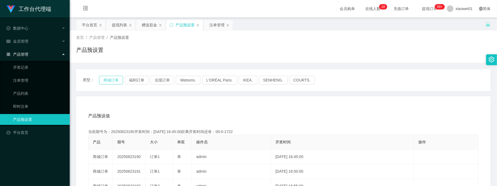
click at [117, 80] on button "商城订单" at bounding box center [111, 80] width 24 height 9
click at [112, 20] on div "提现列表" at bounding box center [119, 25] width 15 height 10
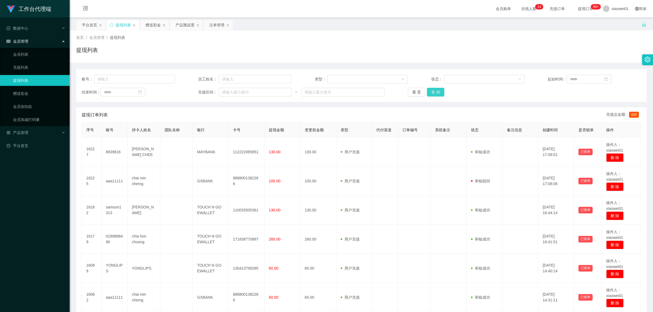
click at [434, 91] on button "查 询" at bounding box center [435, 92] width 17 height 9
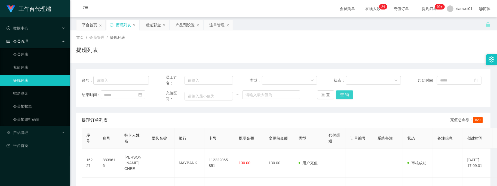
click at [348, 96] on button "查 询" at bounding box center [344, 95] width 17 height 9
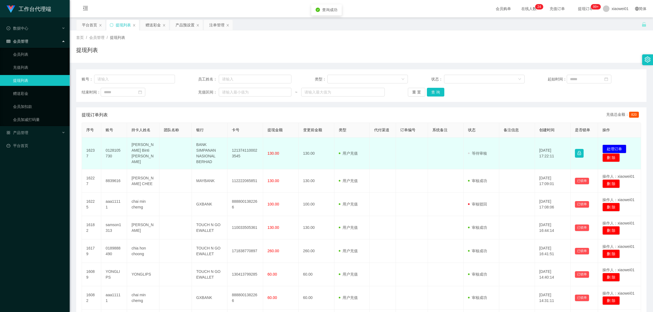
click at [247, 150] on td "1213741100023545" at bounding box center [245, 154] width 36 height 32
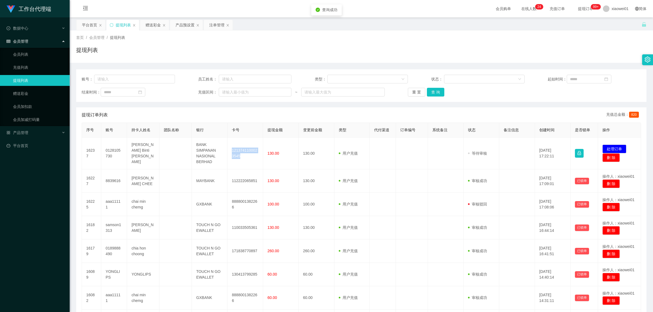
copy td "1213741100023545"
click at [614, 147] on button "处理订单" at bounding box center [614, 149] width 24 height 9
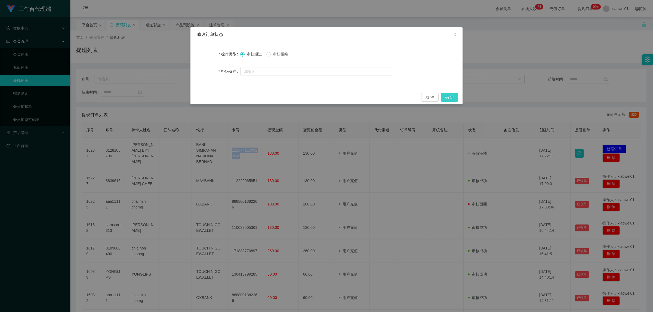
click at [456, 98] on button "确 定" at bounding box center [449, 97] width 17 height 9
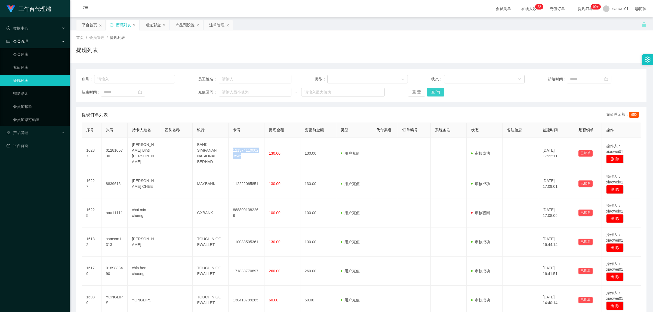
click at [436, 91] on button "查 询" at bounding box center [435, 92] width 17 height 9
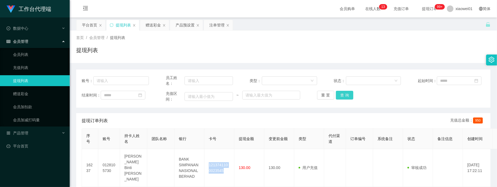
click at [344, 98] on button "查 询" at bounding box center [344, 95] width 17 height 9
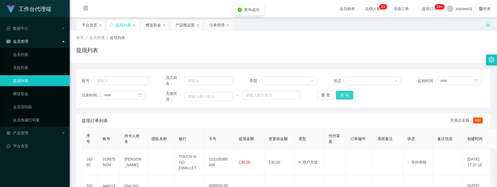
click at [344, 97] on button "查 询" at bounding box center [344, 95] width 17 height 9
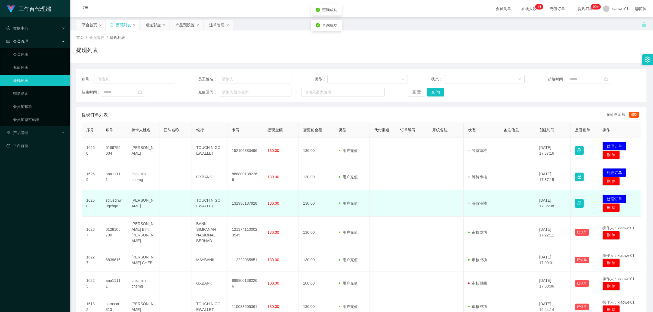
click at [277, 201] on td "130.00" at bounding box center [281, 203] width 36 height 26
click at [245, 203] on td "131936187928" at bounding box center [245, 203] width 36 height 26
click at [244, 203] on td "131936187928" at bounding box center [245, 203] width 36 height 26
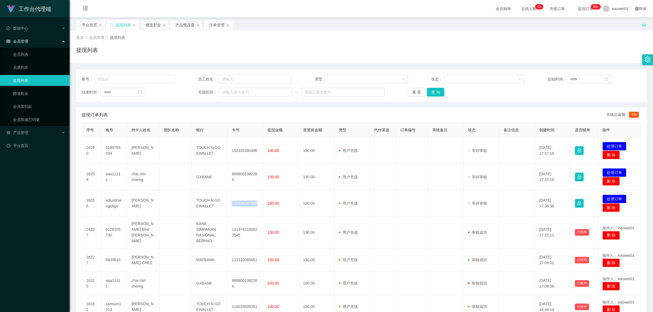
copy td "131936187928"
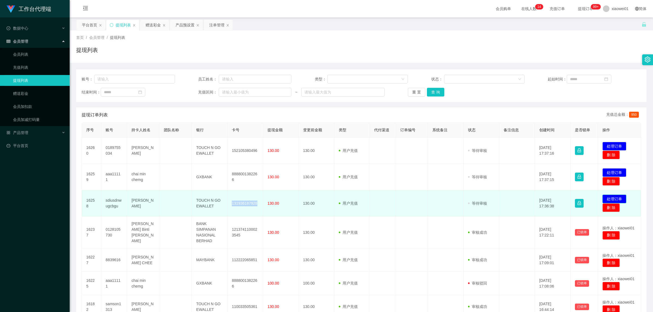
click at [605, 196] on button "处理订单" at bounding box center [614, 199] width 24 height 9
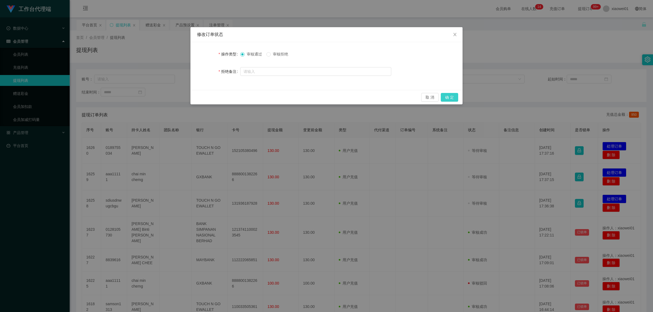
click at [457, 100] on div "取 消 确 定" at bounding box center [326, 97] width 272 height 14
click at [456, 100] on button "确 定" at bounding box center [449, 97] width 17 height 9
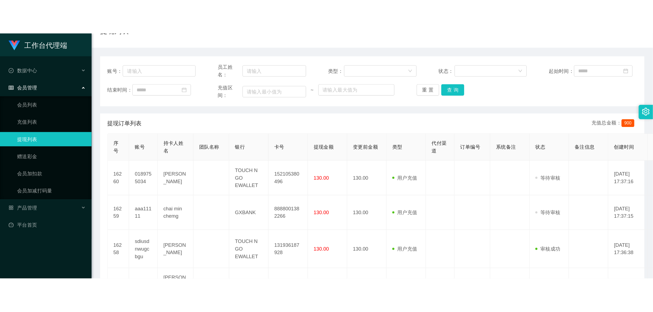
scroll to position [102, 0]
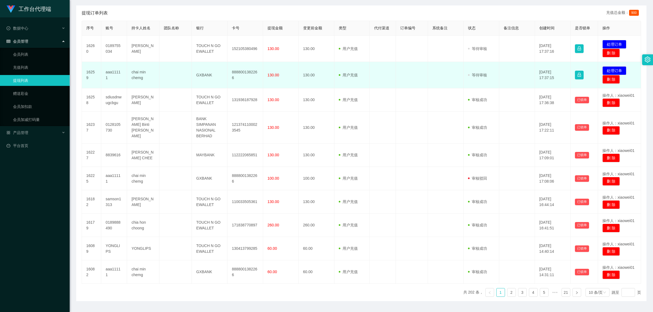
click at [246, 70] on td "8888001382266" at bounding box center [245, 75] width 36 height 26
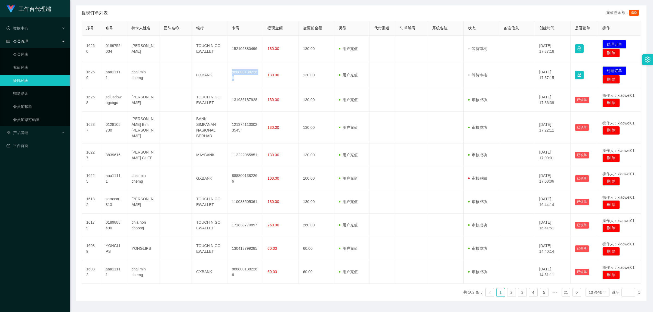
copy td "8888001382266"
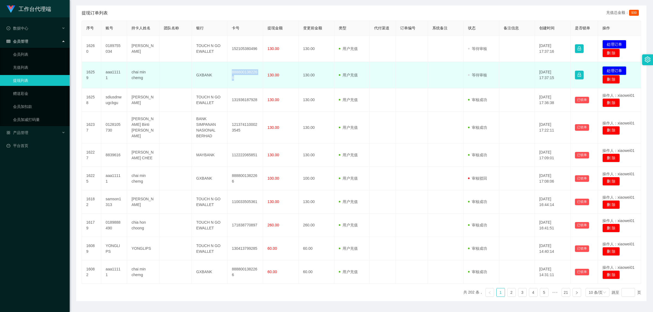
click at [613, 67] on button "处理订单" at bounding box center [614, 70] width 24 height 9
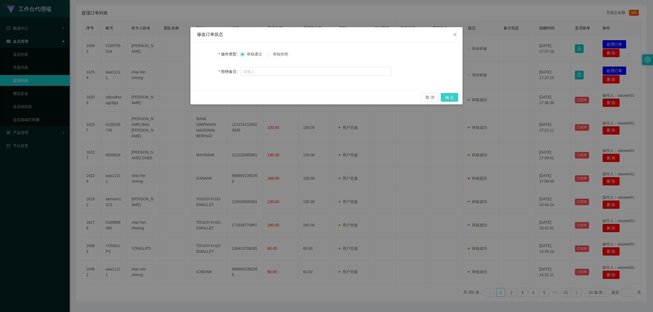
click at [447, 95] on button "确 定" at bounding box center [449, 97] width 17 height 9
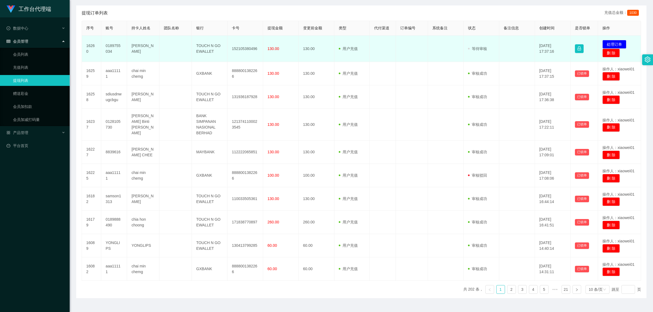
click at [239, 49] on td "152105380496" at bounding box center [245, 49] width 36 height 26
click at [238, 47] on td "152105380496" at bounding box center [245, 49] width 36 height 26
copy td "152105380496"
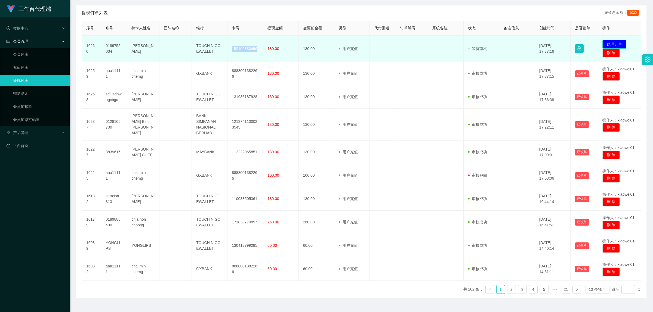
click at [618, 44] on button "处理订单" at bounding box center [614, 44] width 24 height 9
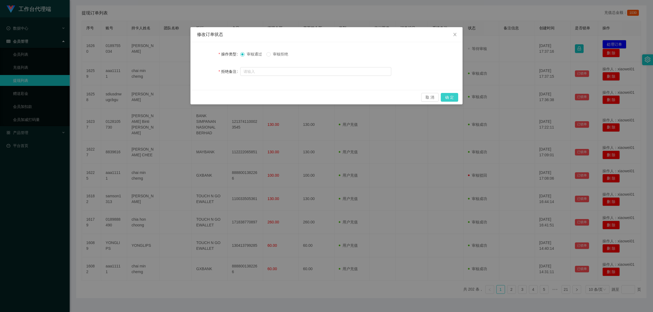
click at [452, 96] on button "确 定" at bounding box center [449, 97] width 17 height 9
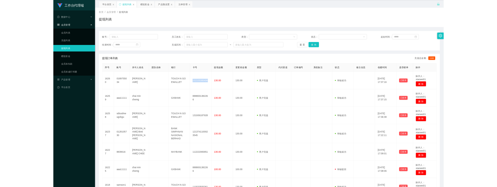
scroll to position [0, 0]
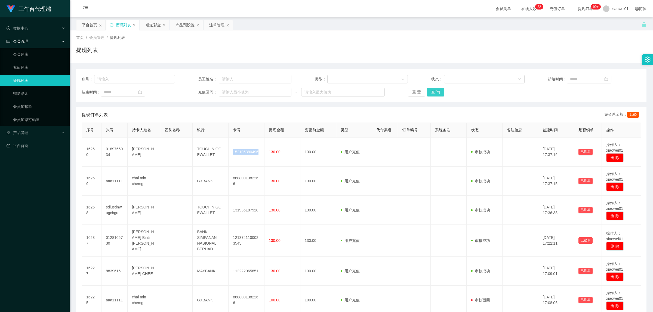
click at [439, 88] on button "查 询" at bounding box center [435, 92] width 17 height 9
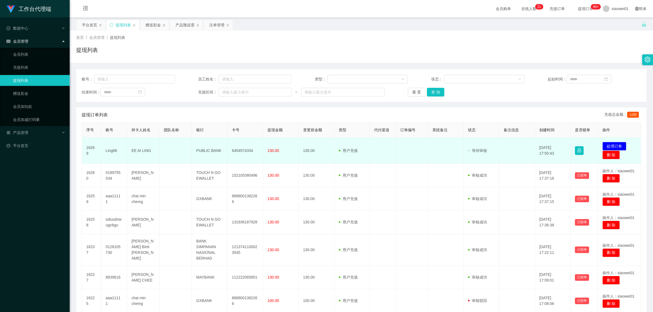
click at [234, 150] on td "6454574334" at bounding box center [245, 151] width 36 height 26
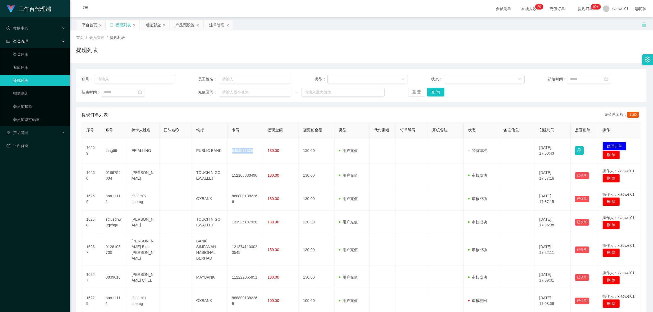
copy td "6454574334"
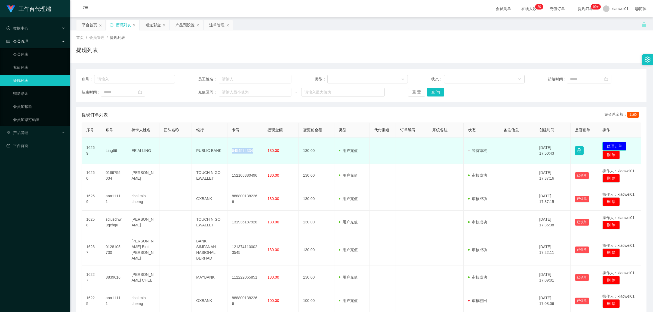
click at [608, 142] on button "处理订单" at bounding box center [614, 146] width 24 height 9
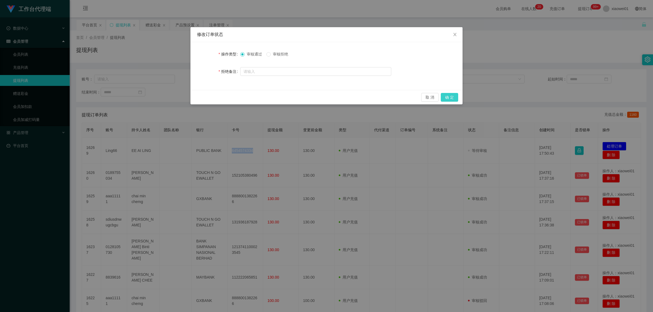
click at [448, 99] on button "确 定" at bounding box center [449, 97] width 17 height 9
